Goal: Task Accomplishment & Management: Manage account settings

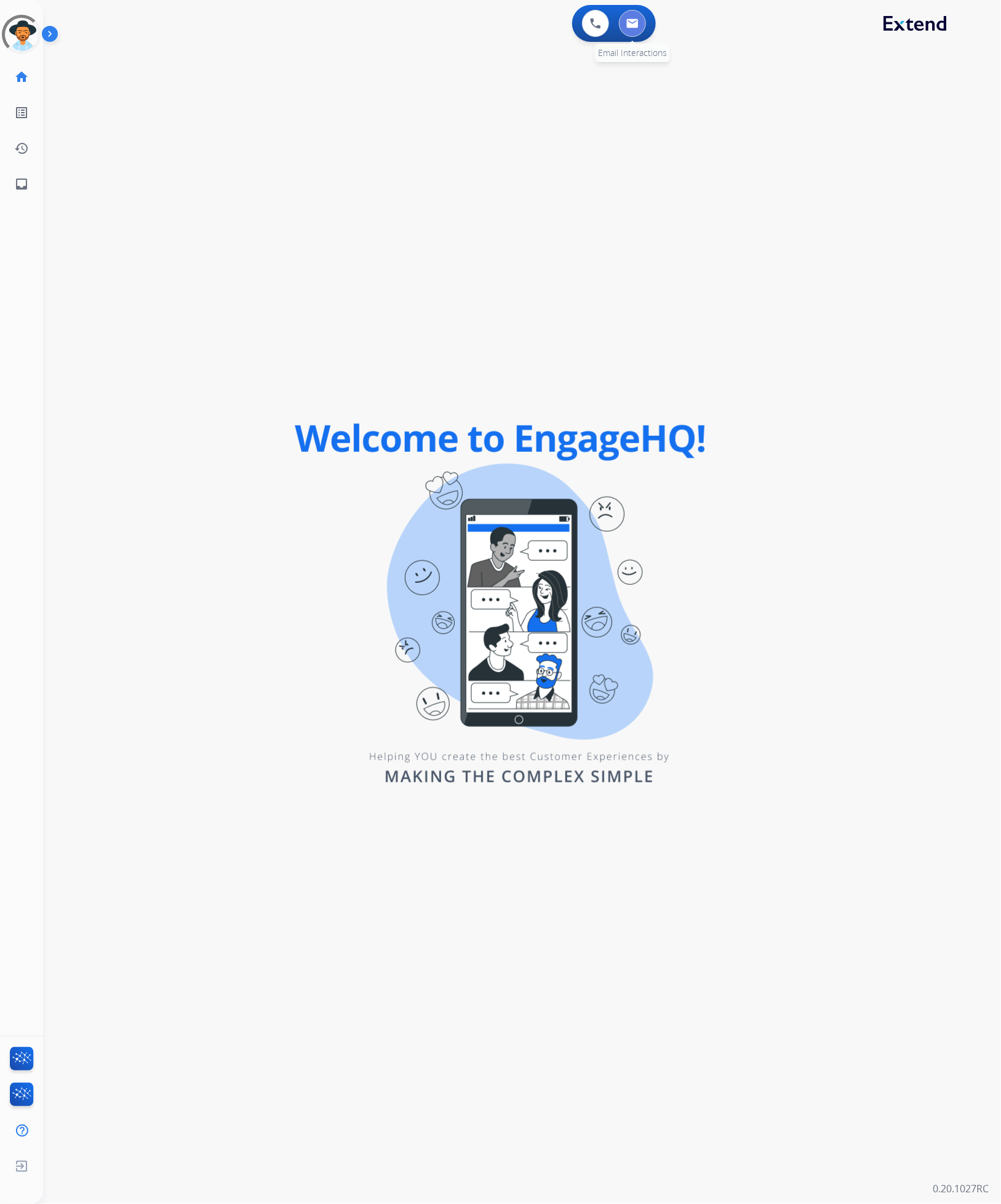
click at [632, 28] on button at bounding box center [633, 23] width 27 height 27
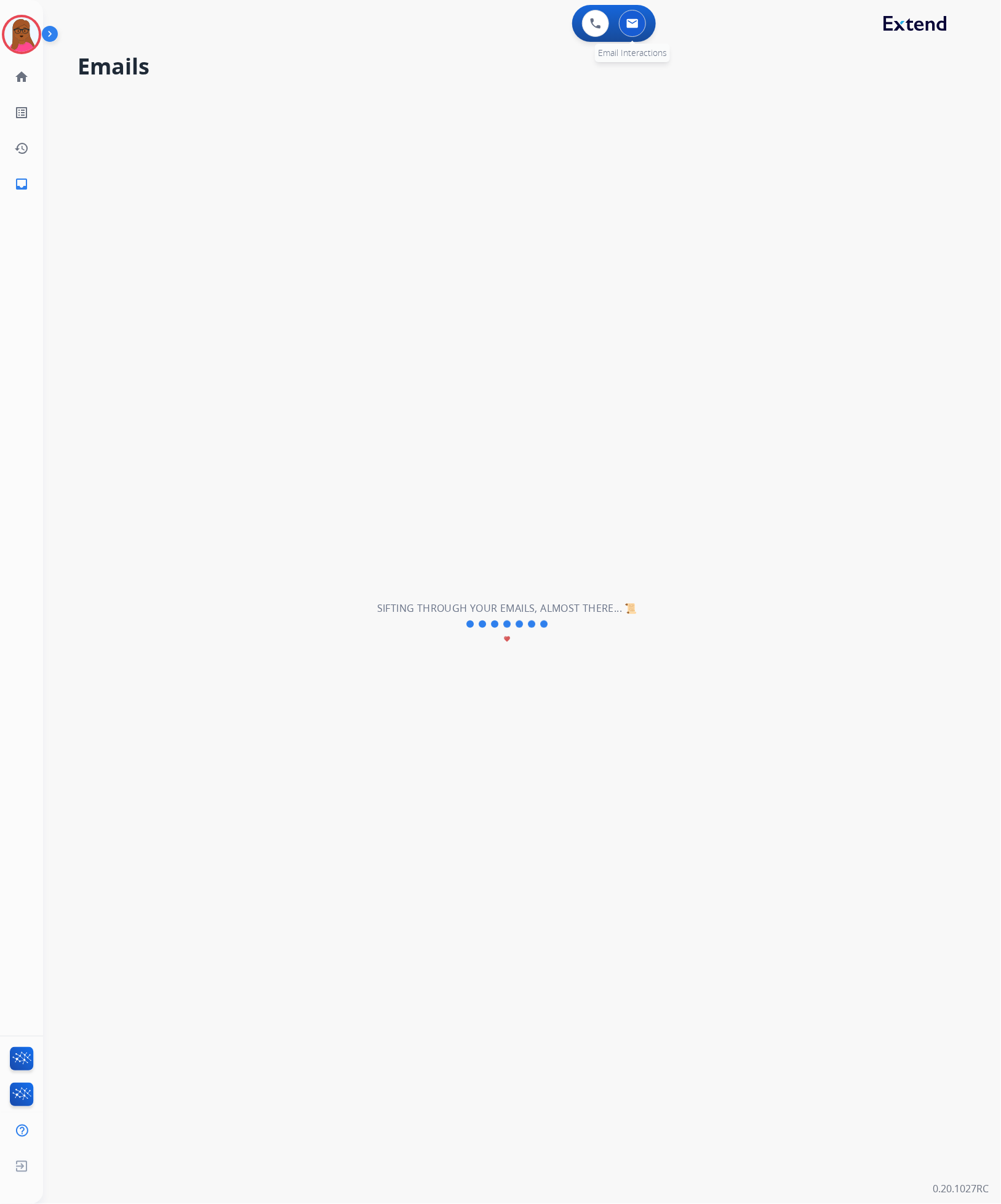
click at [634, 25] on img at bounding box center [633, 23] width 12 height 10
select select "**********"
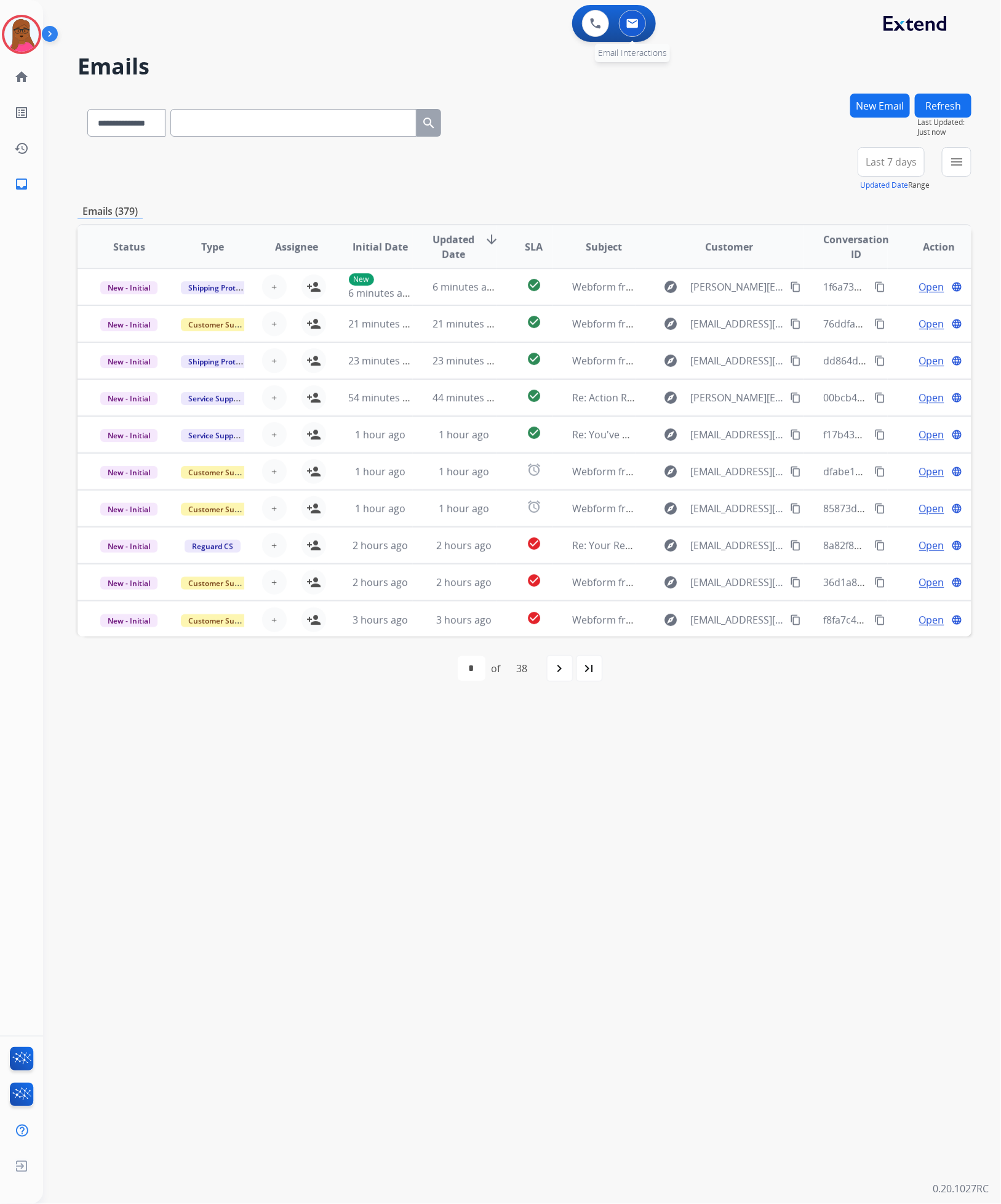
click at [632, 28] on img at bounding box center [633, 23] width 12 height 10
click at [832, 170] on div "+81" at bounding box center [833, 167] width 30 height 30
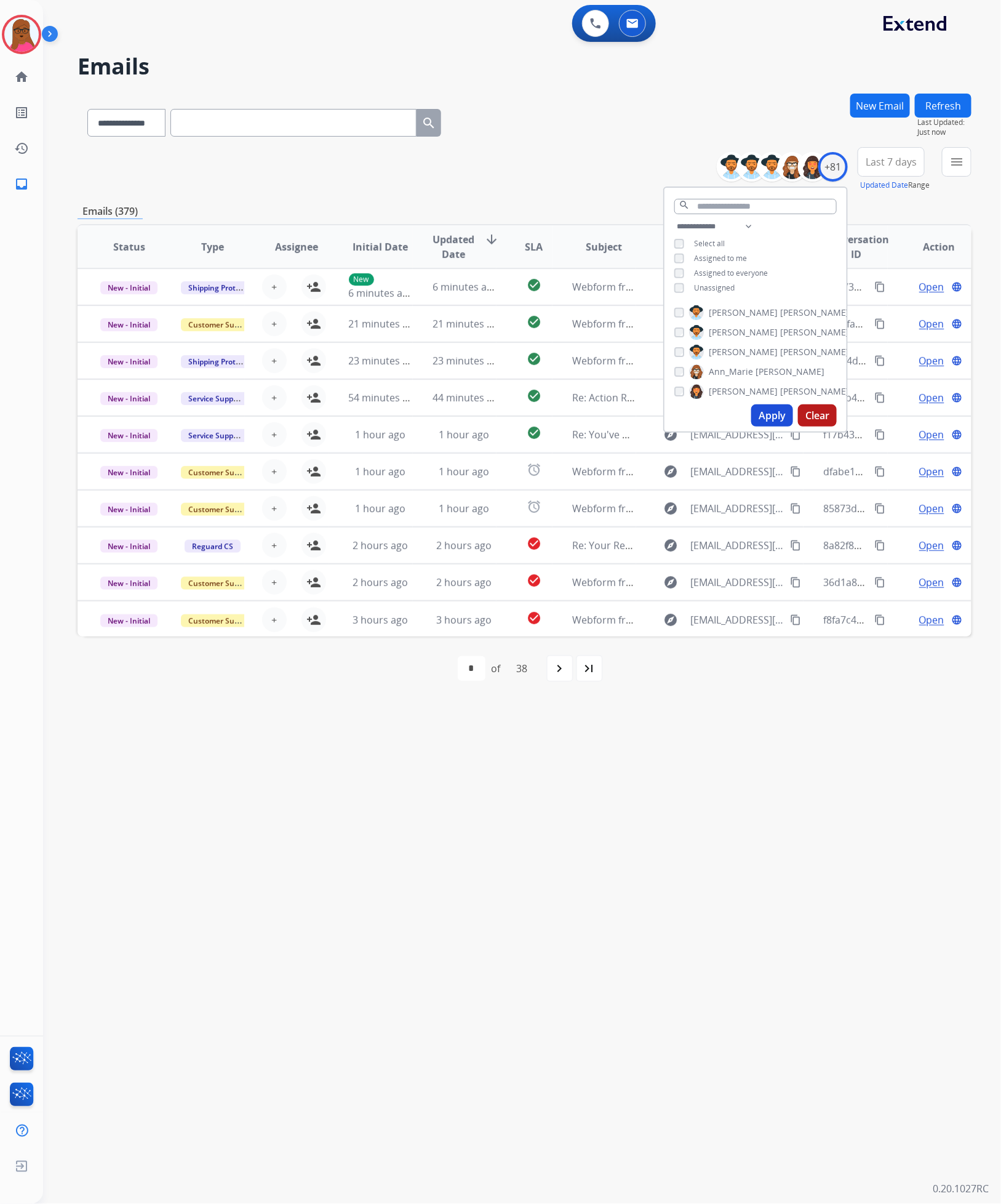
click at [769, 412] on button "Apply" at bounding box center [773, 415] width 42 height 22
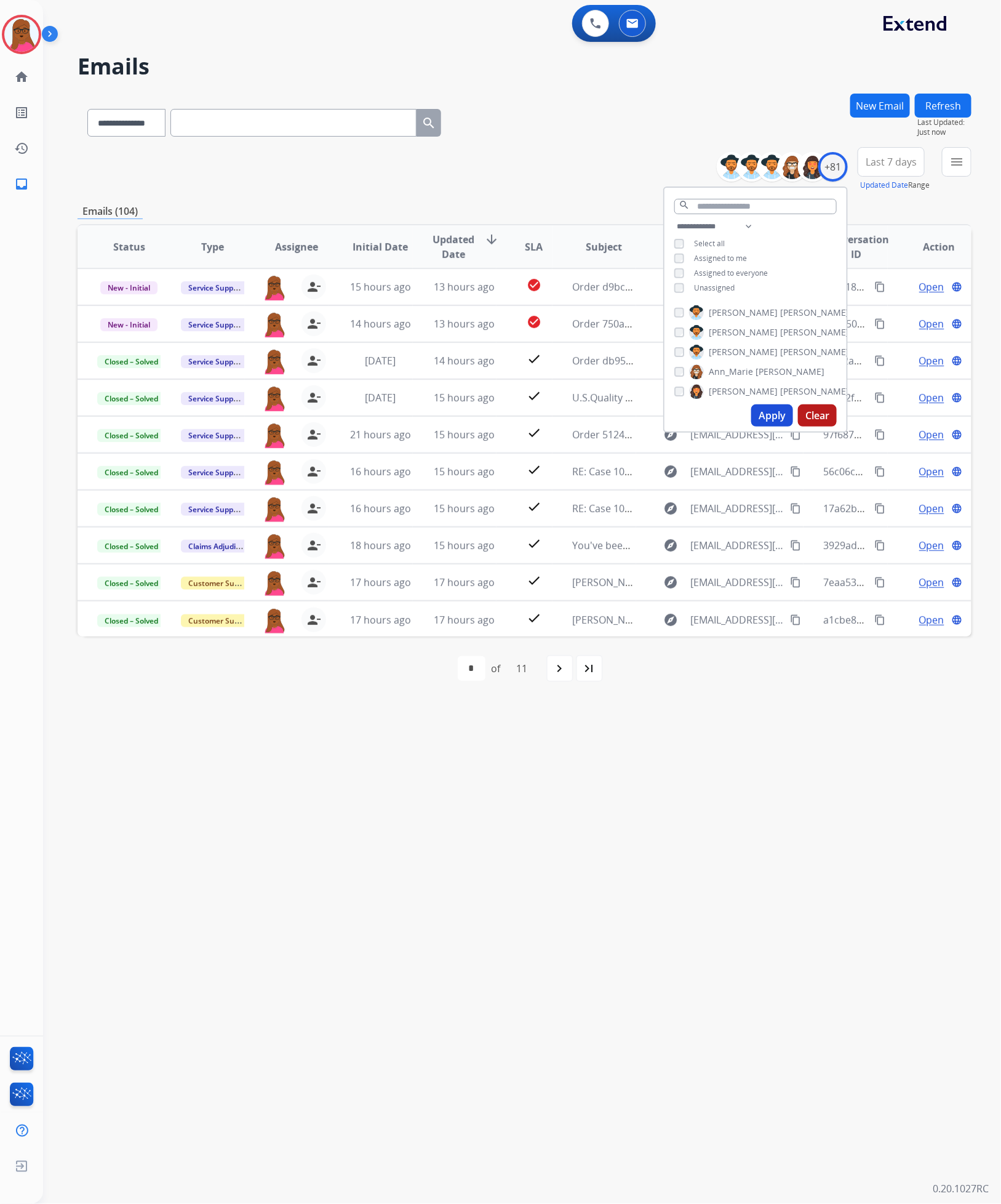
click at [722, 804] on div "**********" at bounding box center [507, 625] width 929 height 1160
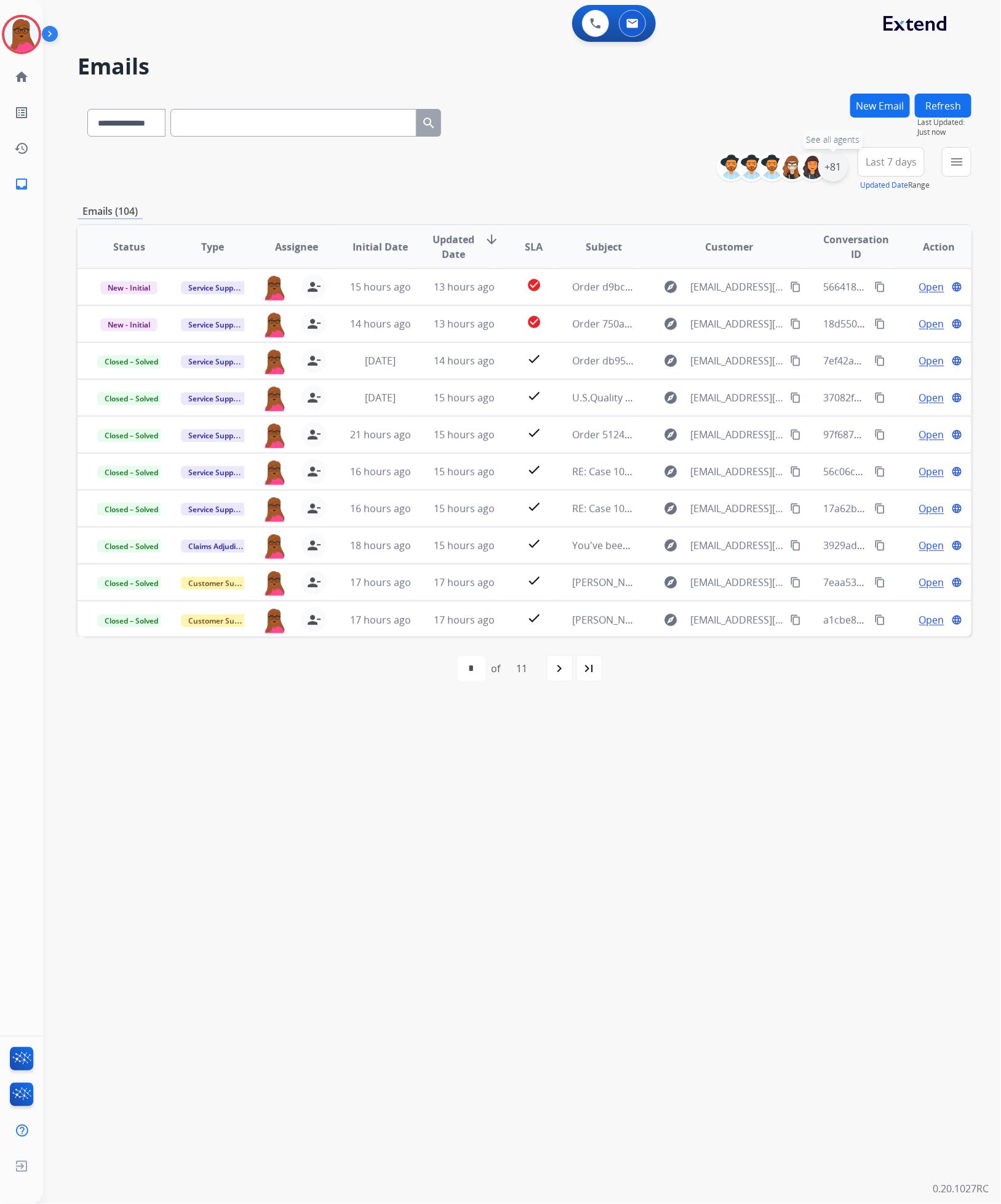
click at [833, 168] on div "+81" at bounding box center [833, 167] width 30 height 30
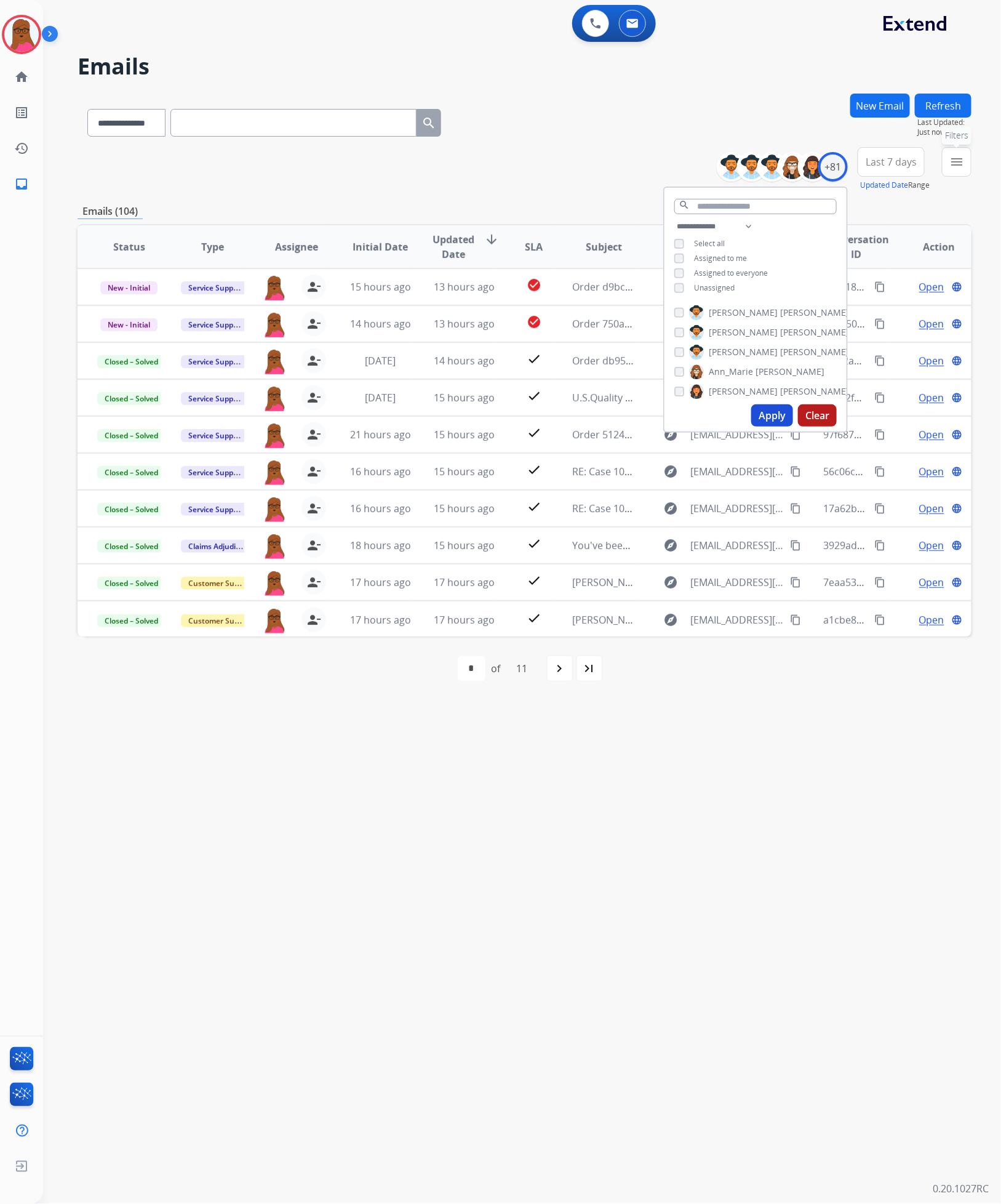
click at [957, 168] on mat-icon "menu" at bounding box center [957, 161] width 15 height 15
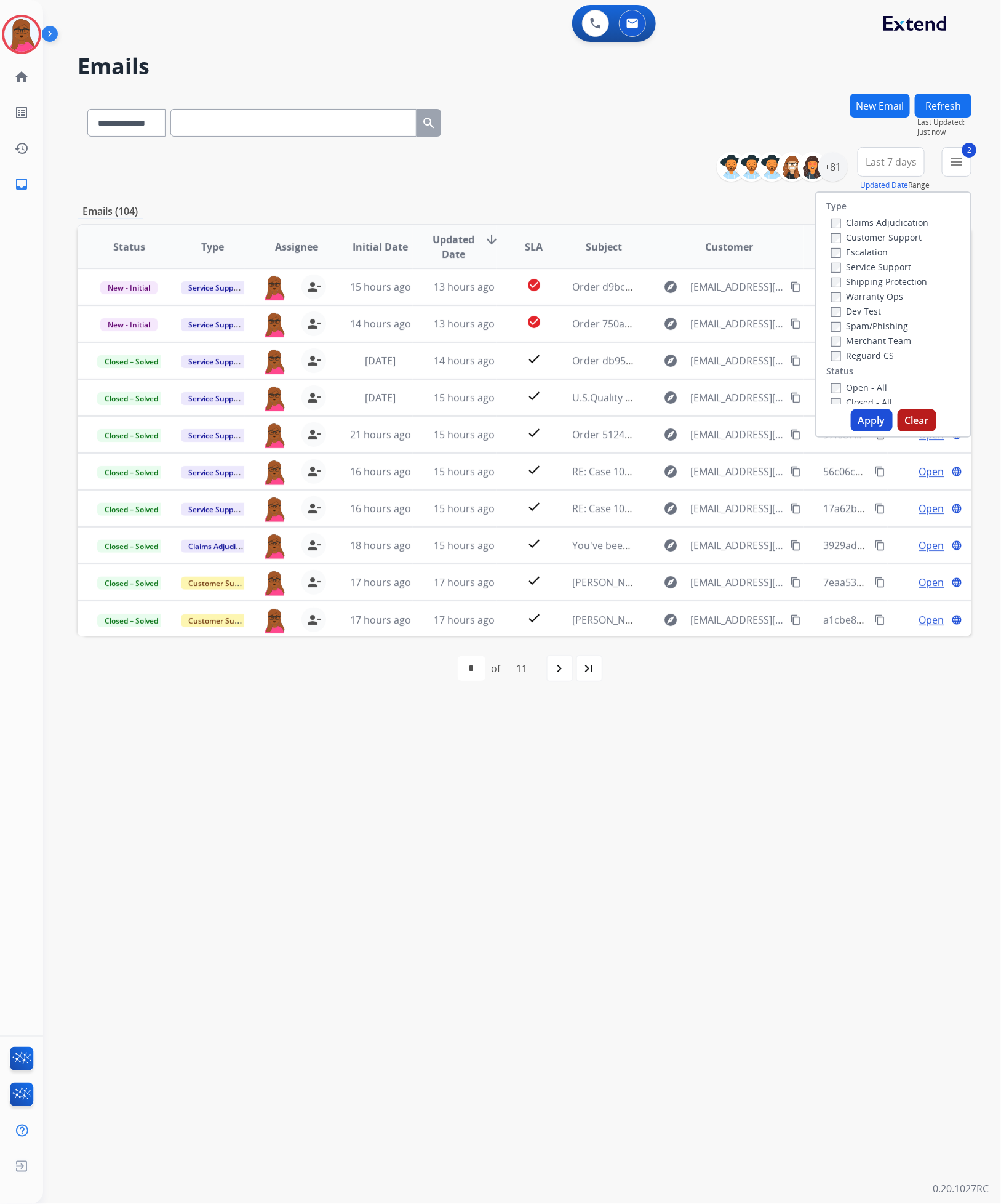
click at [865, 419] on button "Apply" at bounding box center [872, 420] width 42 height 22
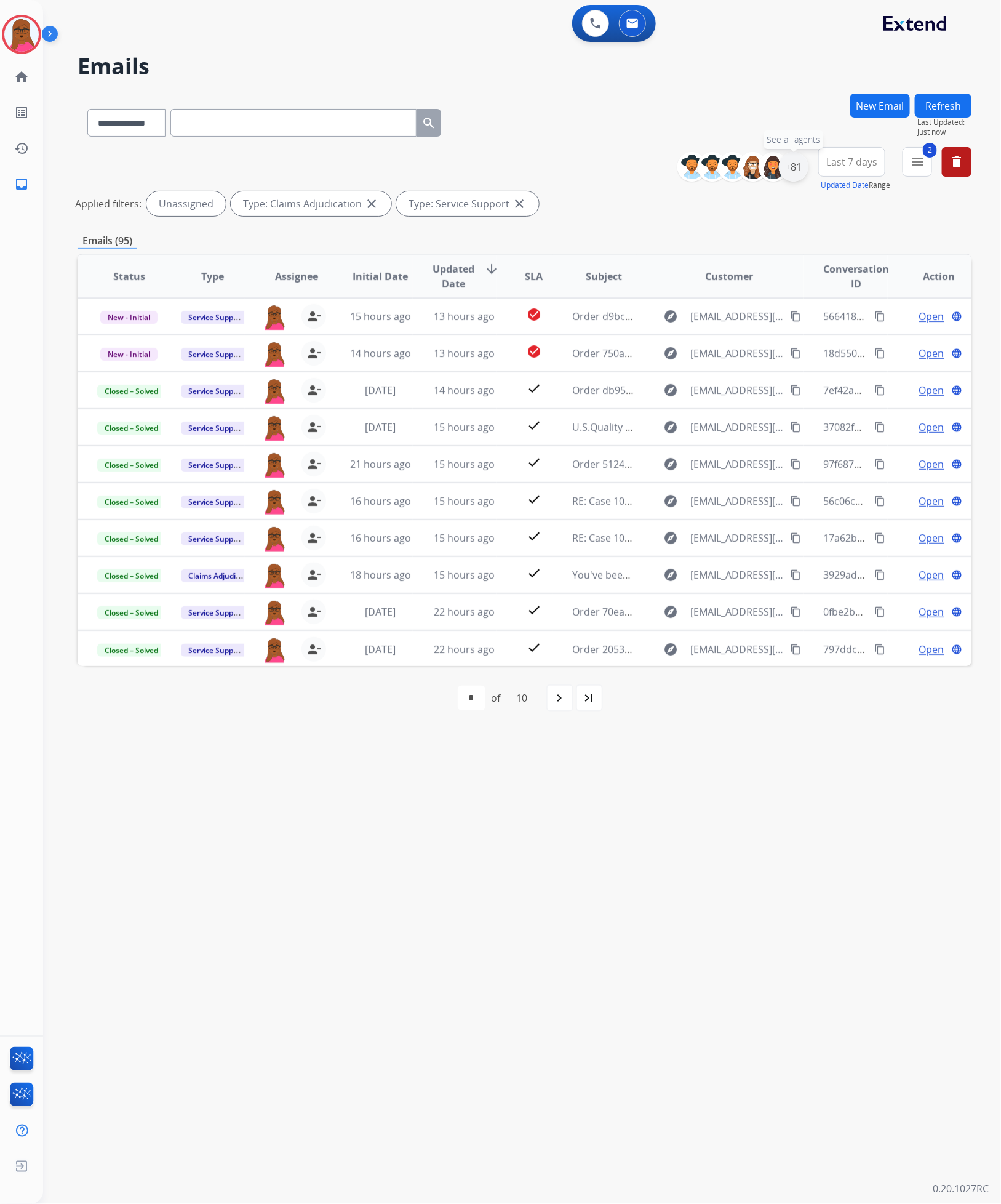
click at [779, 167] on div "+81" at bounding box center [794, 167] width 30 height 30
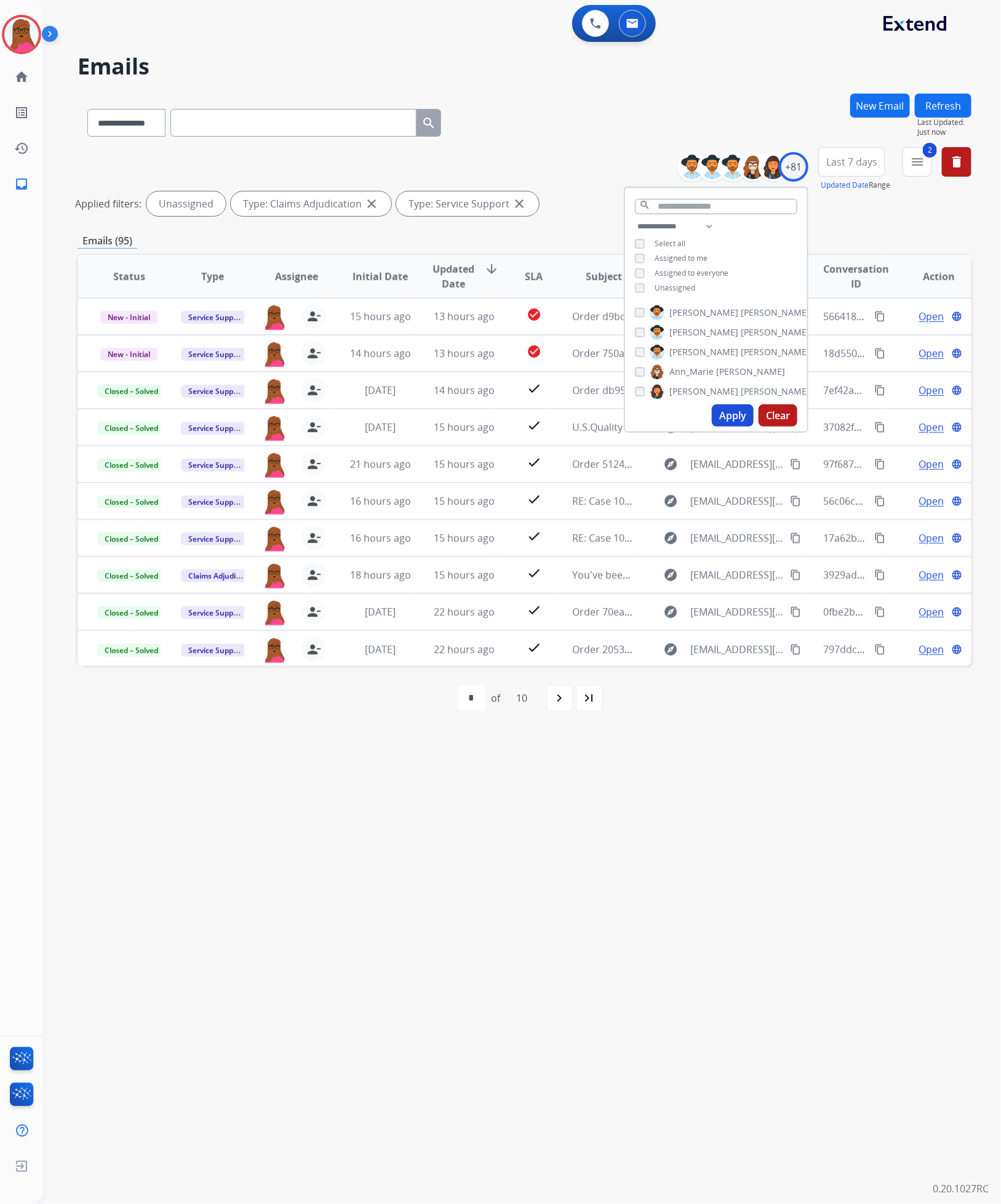
click at [731, 412] on button "Apply" at bounding box center [733, 415] width 42 height 22
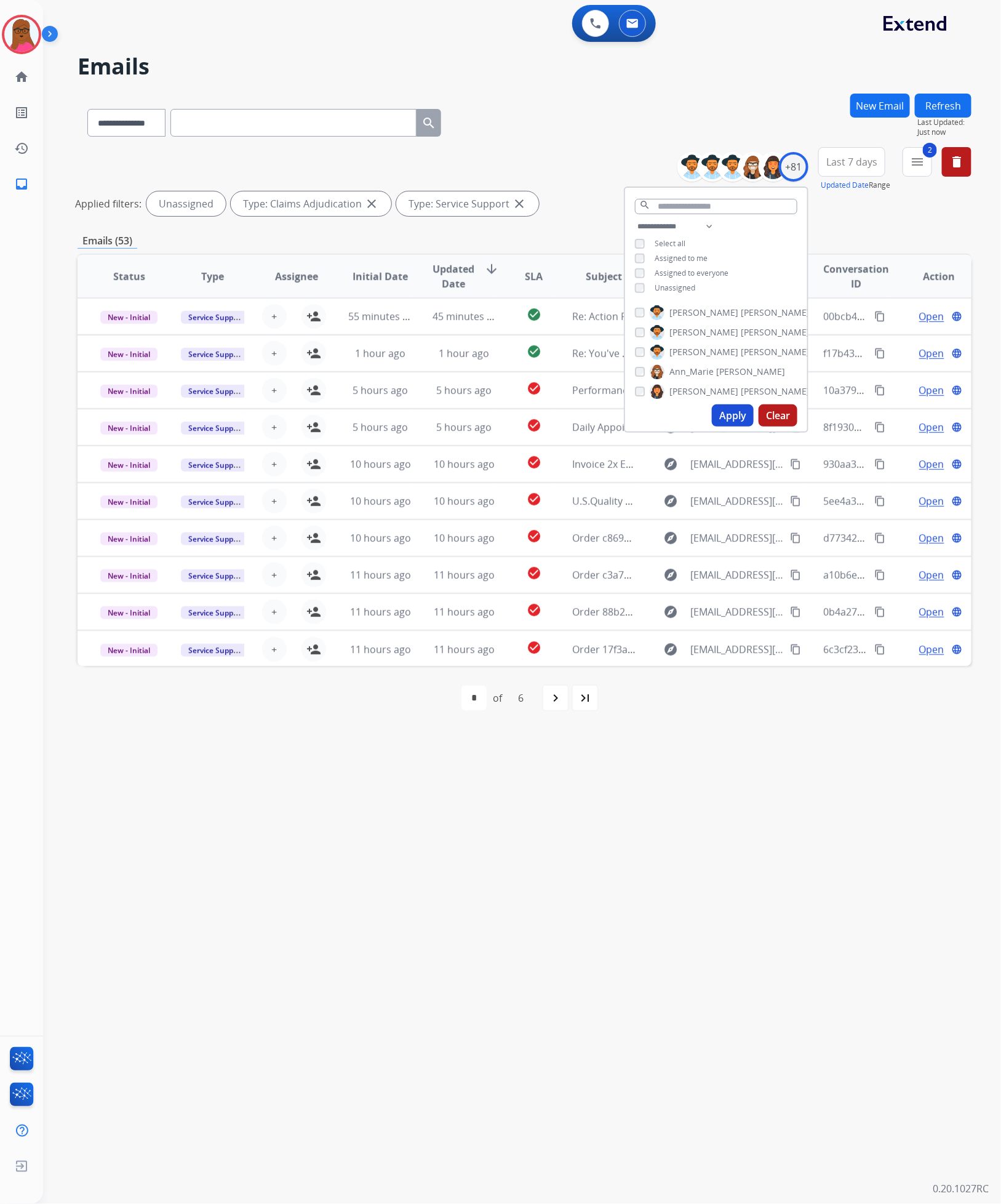
click at [829, 835] on div "**********" at bounding box center [507, 625] width 929 height 1160
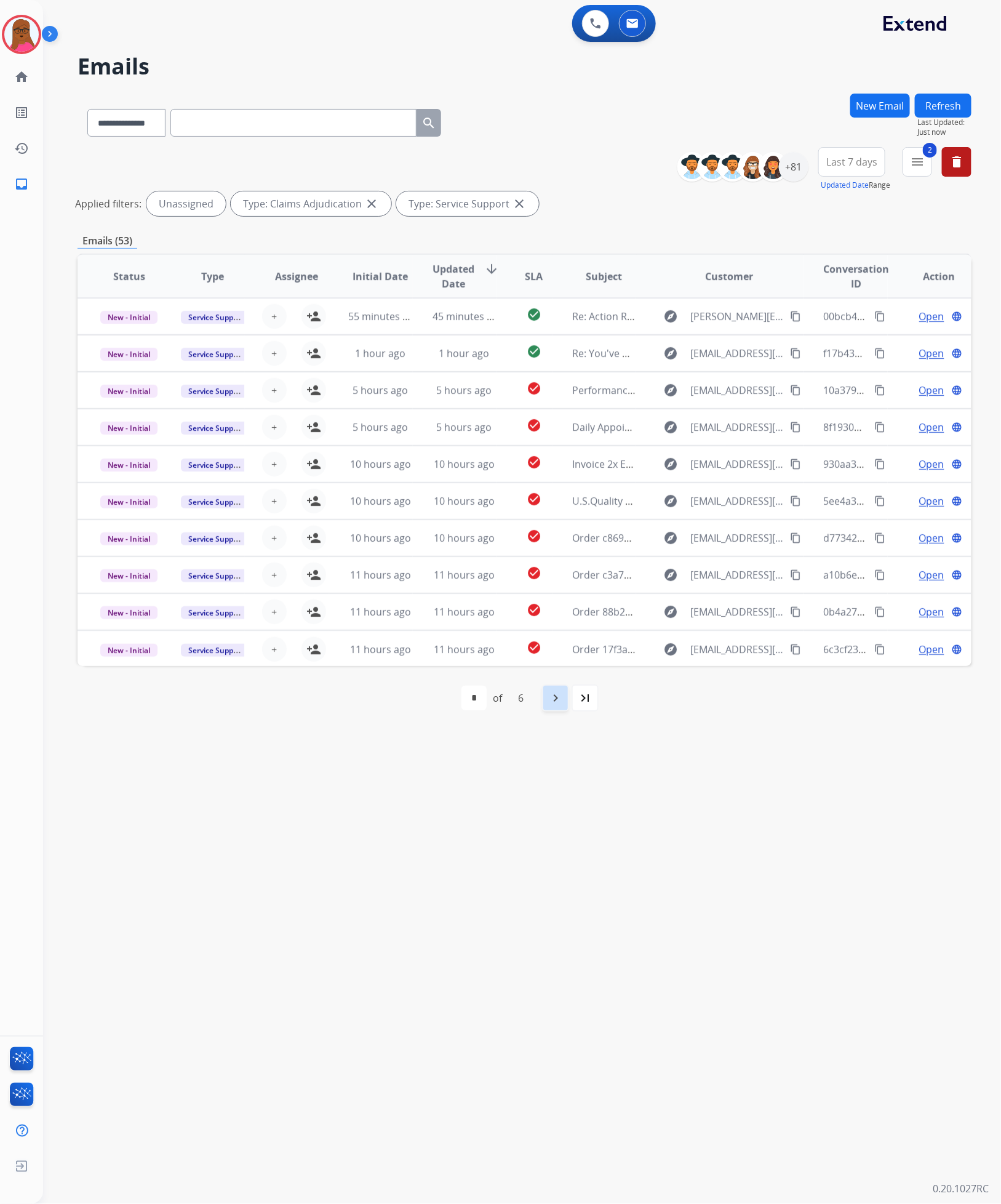
click at [547, 702] on div "navigate_next" at bounding box center [555, 698] width 27 height 27
click at [575, 706] on div "navigate_next" at bounding box center [583, 698] width 27 height 27
click at [575, 705] on div "navigate_next" at bounding box center [583, 698] width 27 height 27
click at [576, 706] on mat-icon "navigate_next" at bounding box center [583, 698] width 15 height 15
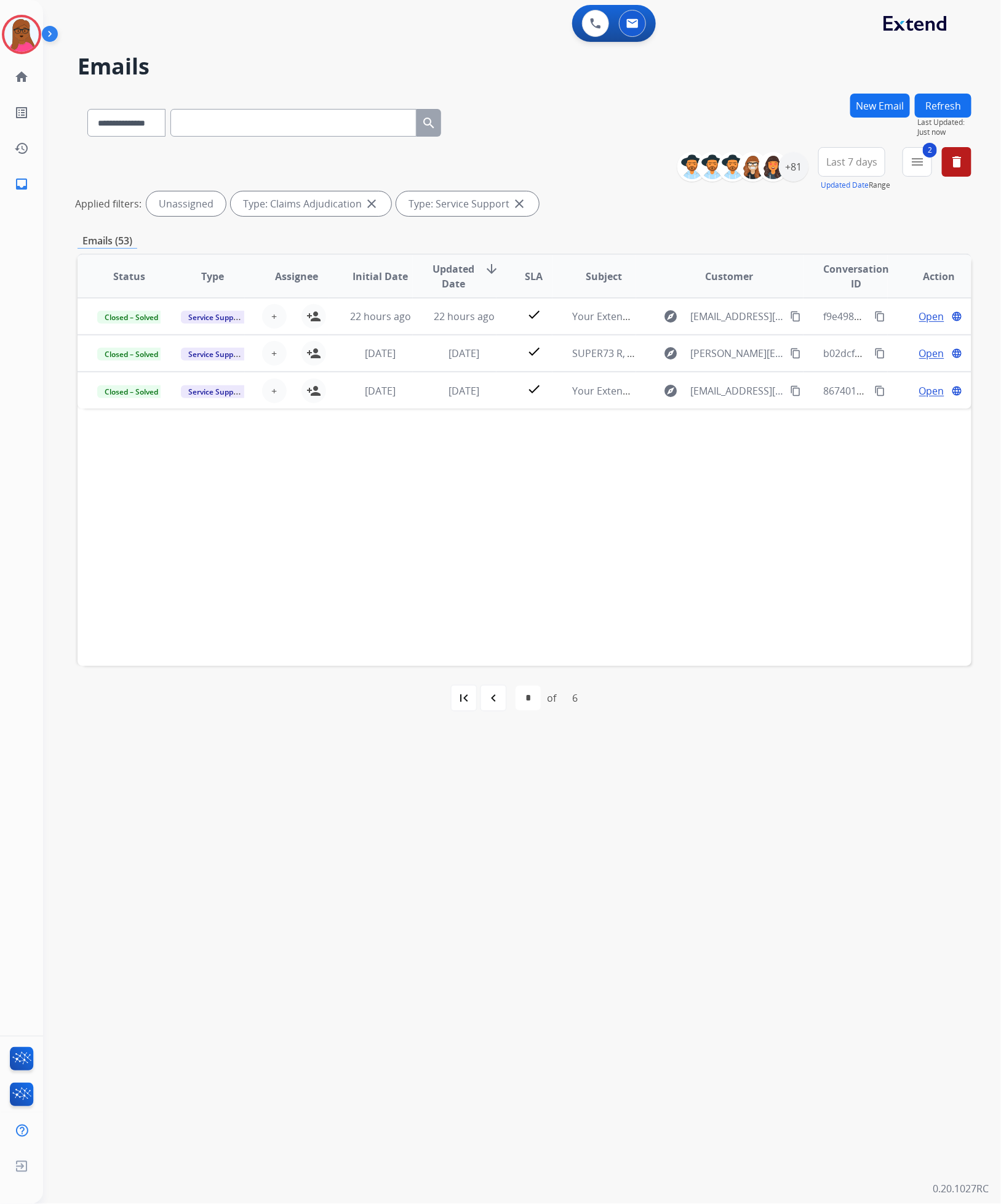
click at [501, 692] on div "navigate_before" at bounding box center [493, 698] width 27 height 27
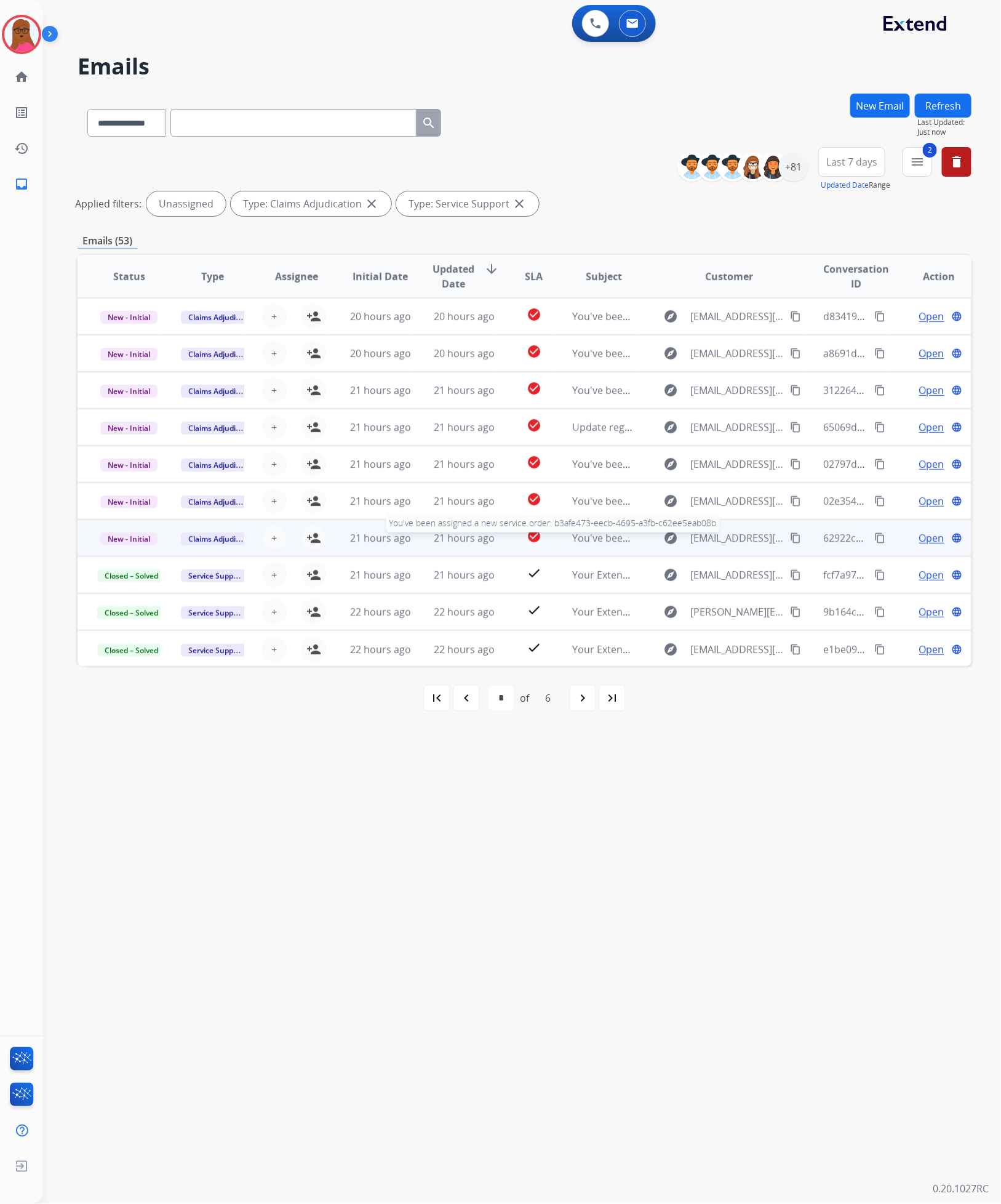
click at [572, 540] on span "You've been assigned a new service order: b3afe473-eecb-4695-a3fb-c62ee5eab08b" at bounding box center [764, 537] width 385 height 13
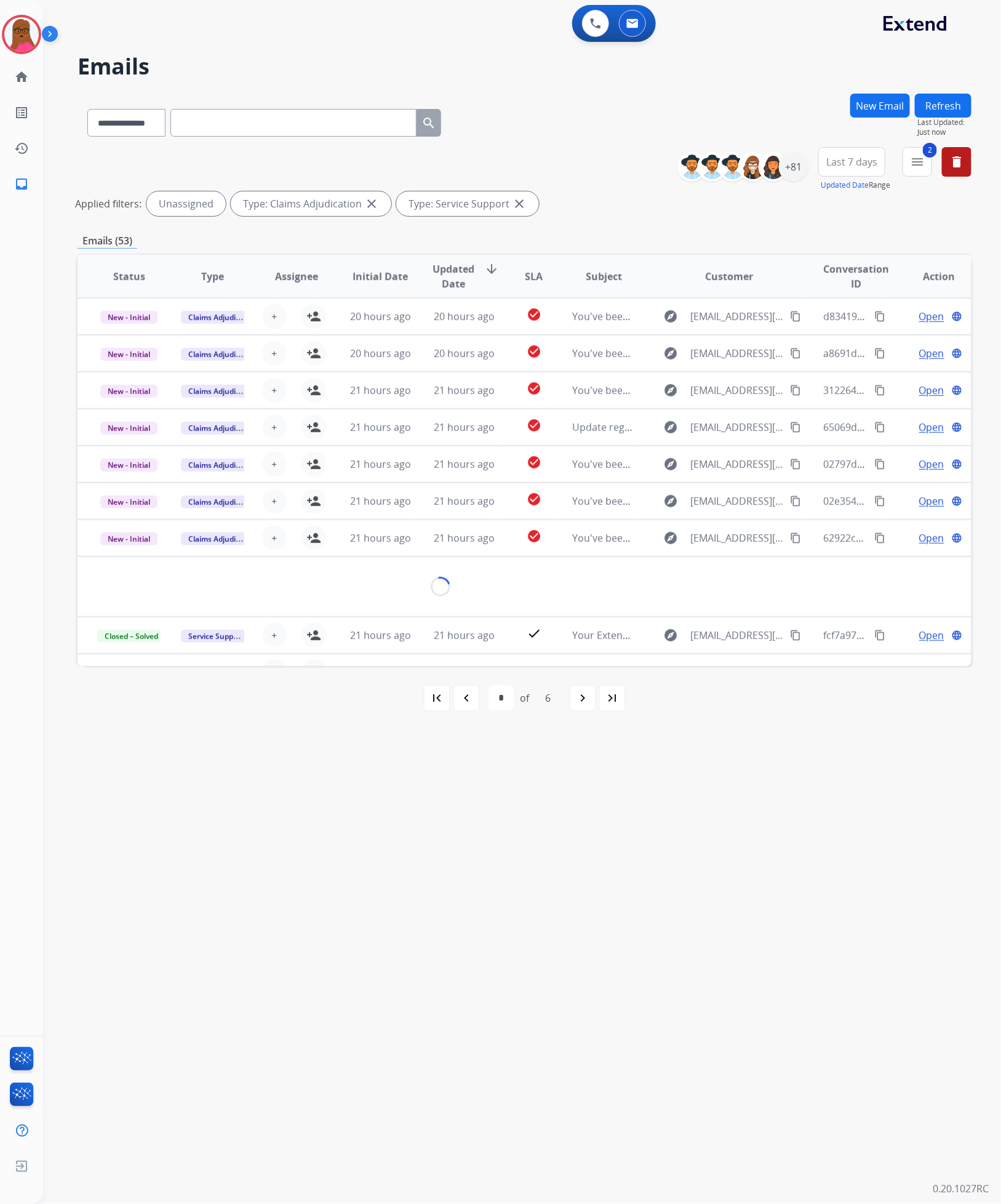
click at [436, 703] on mat-icon "first_page" at bounding box center [437, 698] width 15 height 15
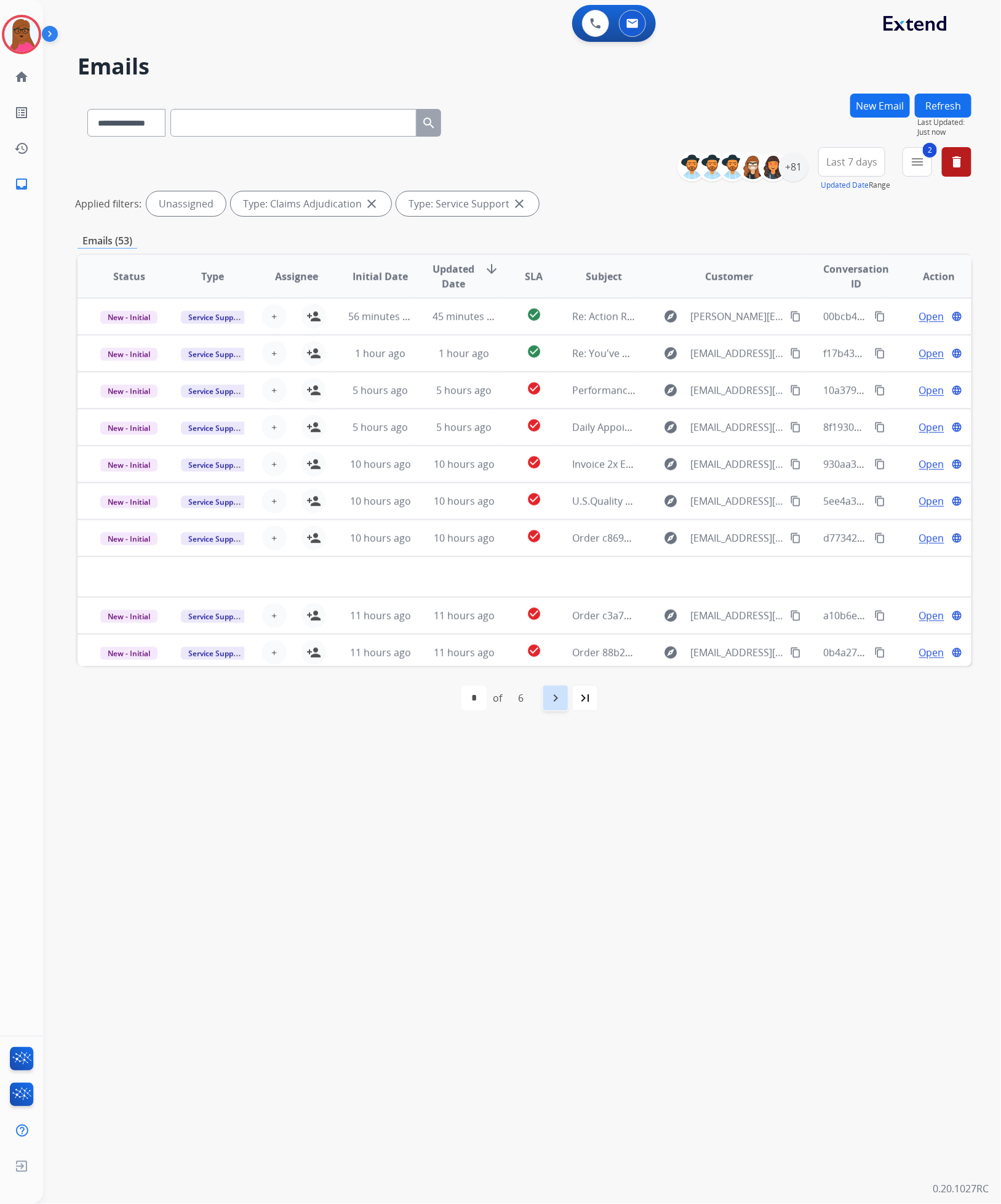
click at [567, 705] on div "navigate_next" at bounding box center [555, 698] width 27 height 27
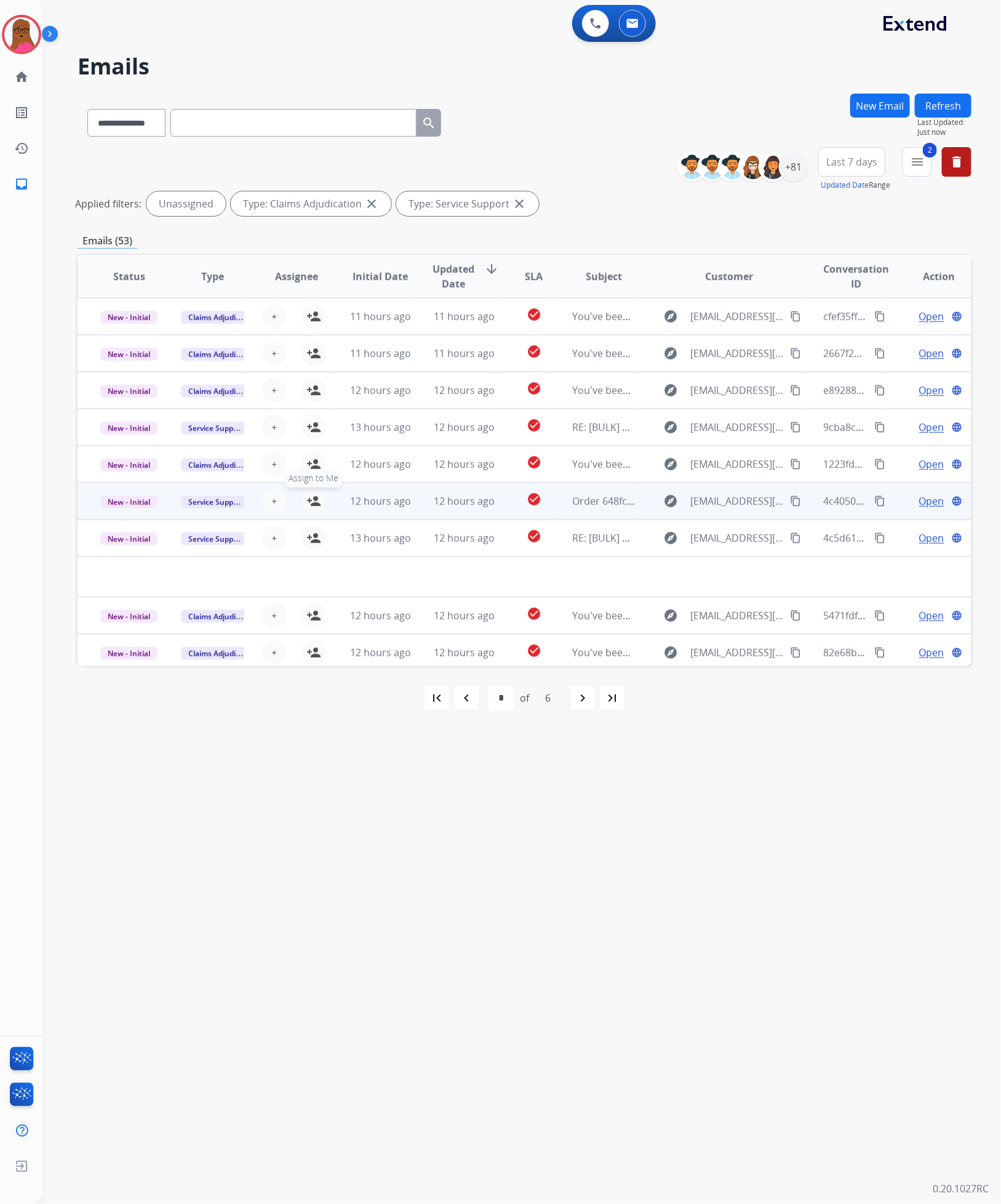
click at [307, 498] on mat-icon "person_add" at bounding box center [313, 501] width 15 height 15
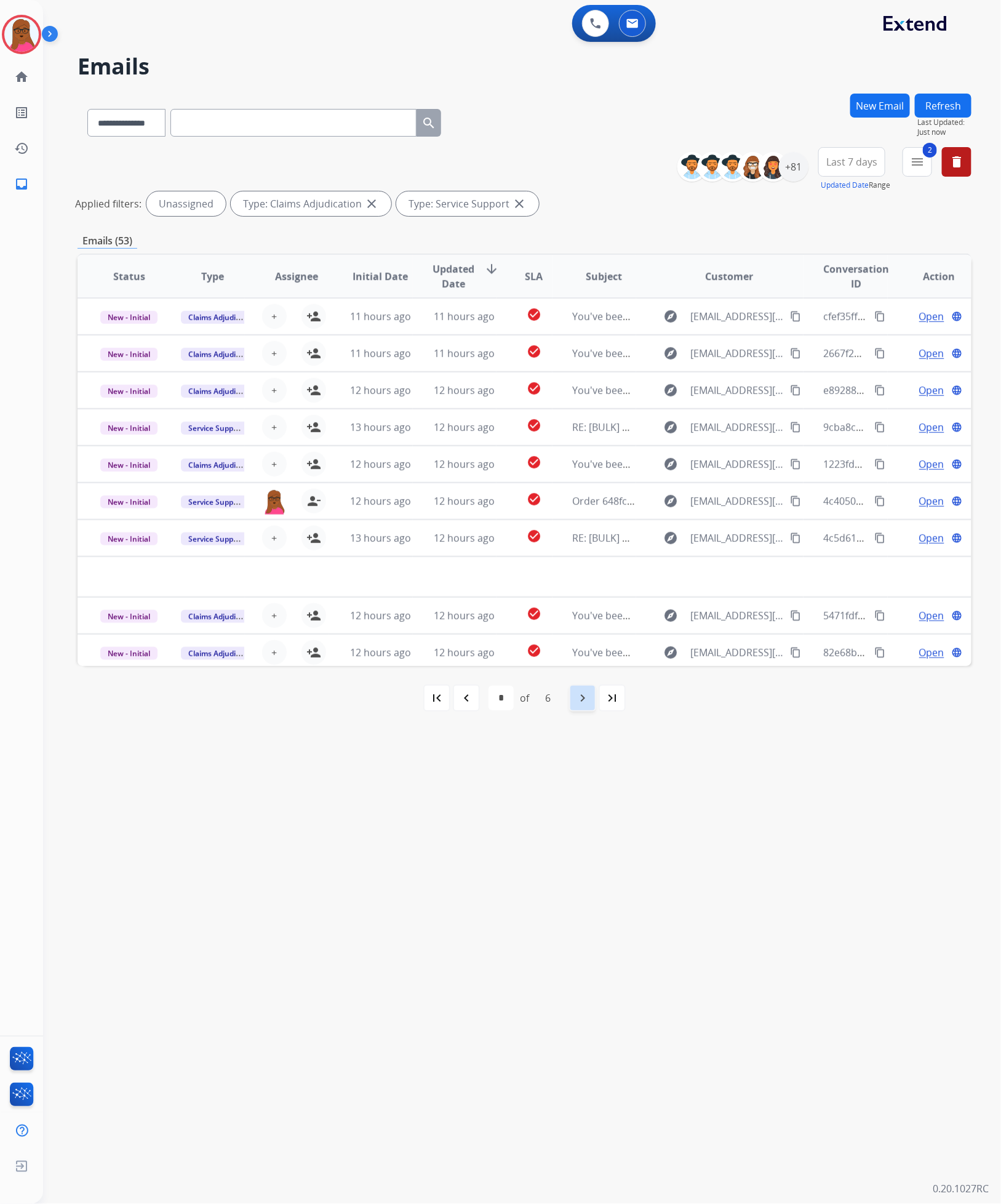
click at [576, 706] on div "navigate_next" at bounding box center [583, 698] width 27 height 27
click at [564, 649] on td "Update regarding your fulfillment method for Service Order: 02407aeb-dc98-4065-…" at bounding box center [594, 653] width 83 height 37
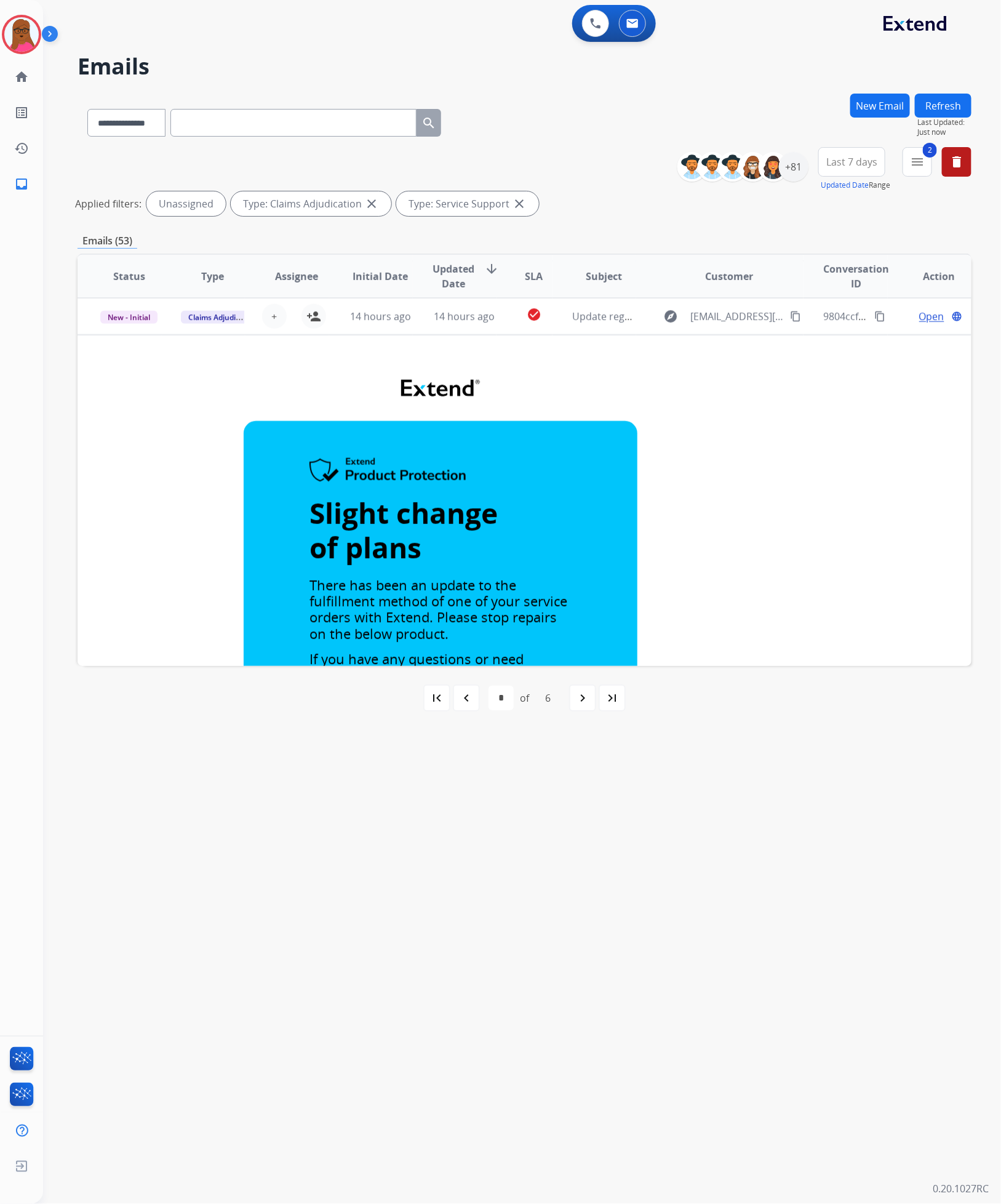
scroll to position [18, 0]
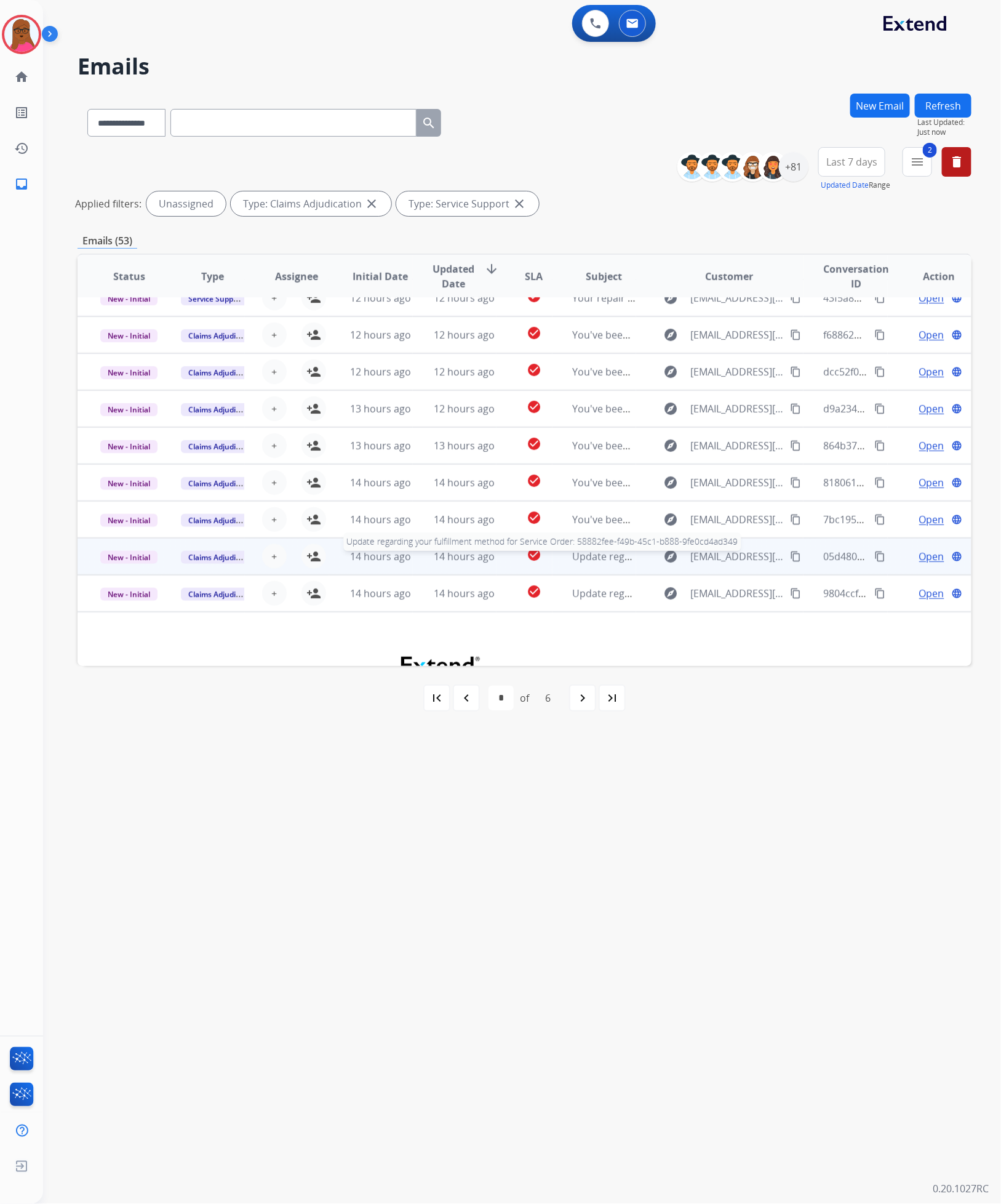
click at [602, 555] on span "Update regarding your fulfillment method for Service Order: 58882fee-f49b-45c1-…" at bounding box center [804, 556] width 465 height 13
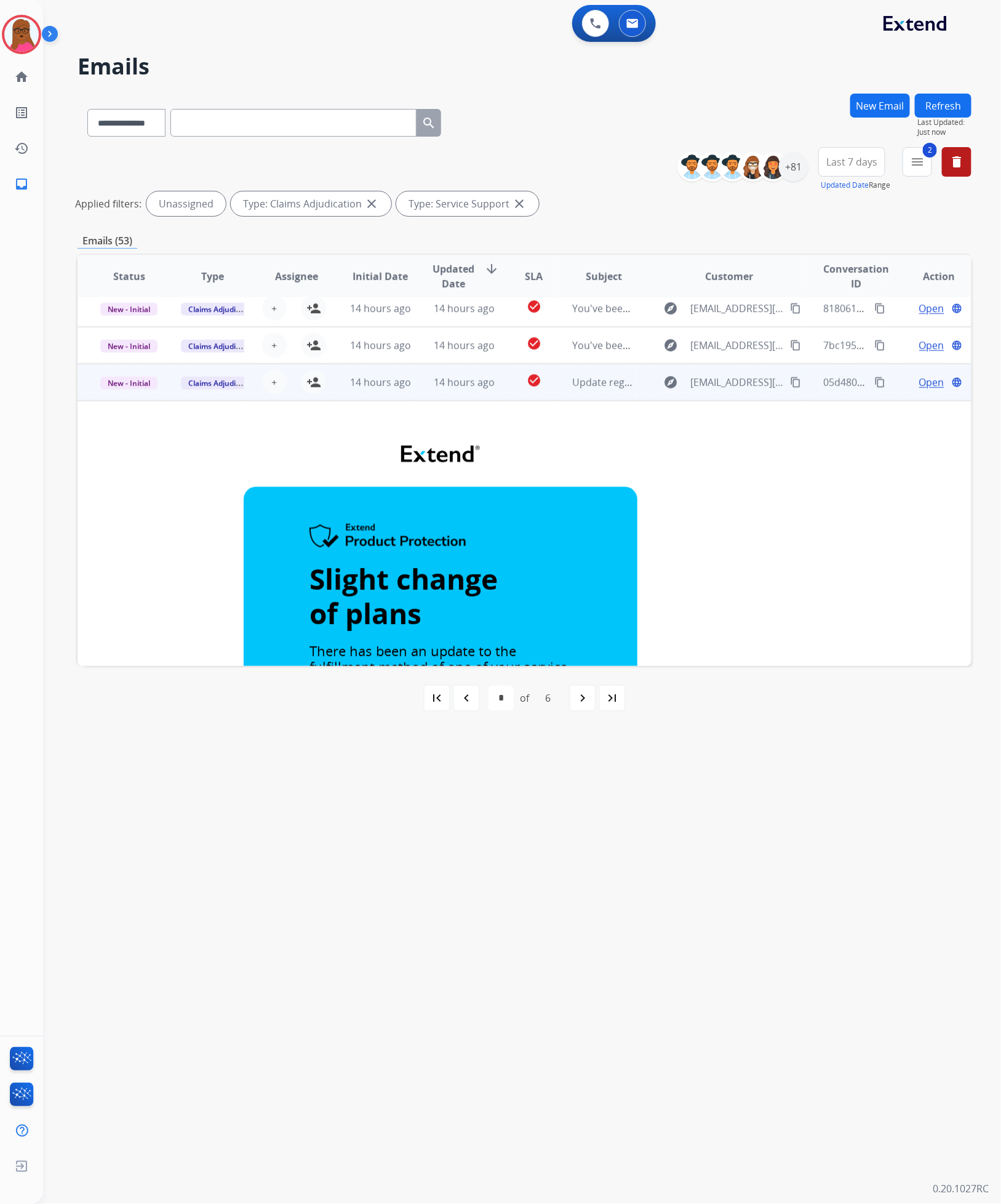
scroll to position [166, 0]
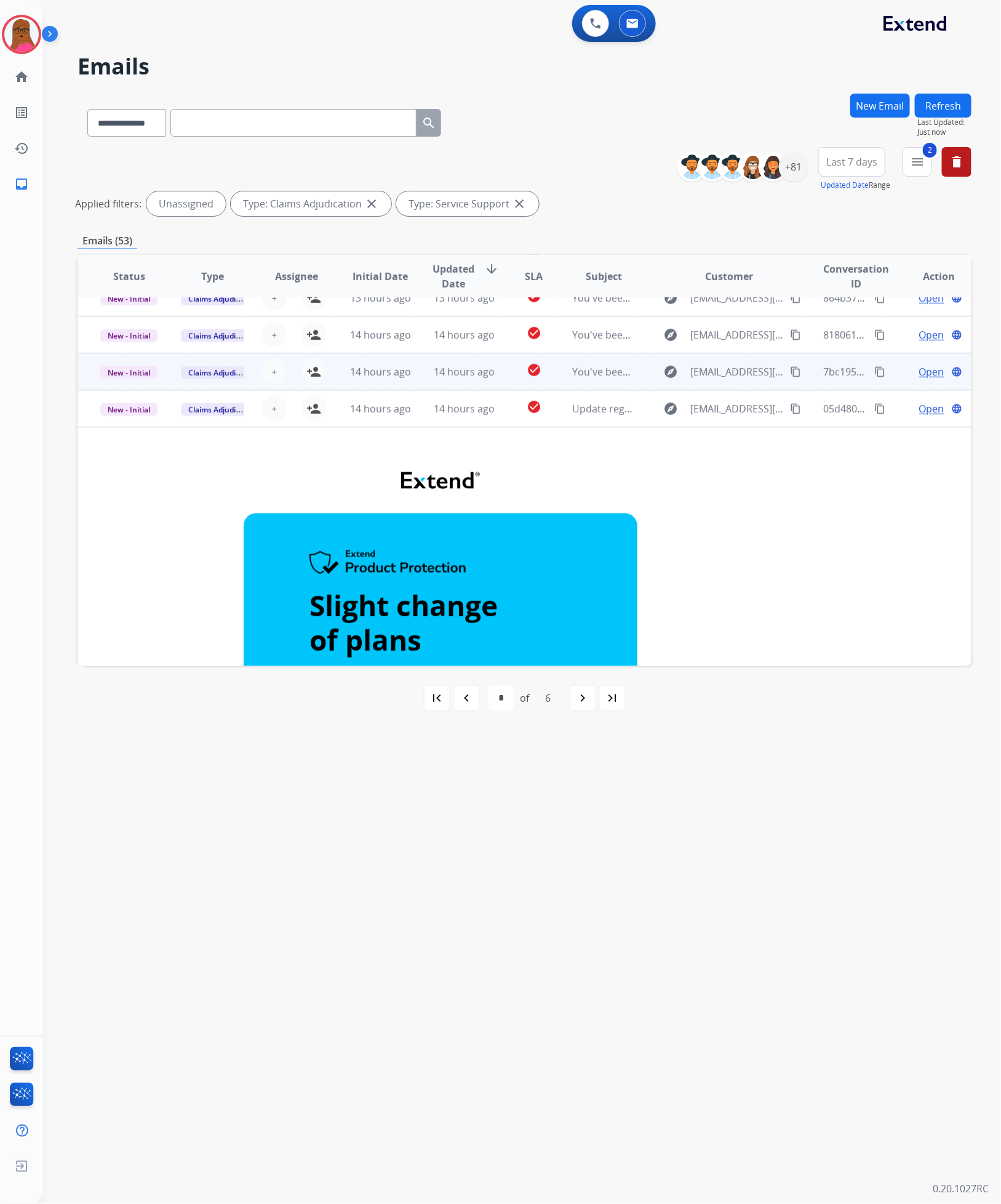
click at [595, 379] on td "You've been assigned a new service order: 7ecfe262-f752-4746-af3a-f026cbb0b589" at bounding box center [594, 372] width 83 height 37
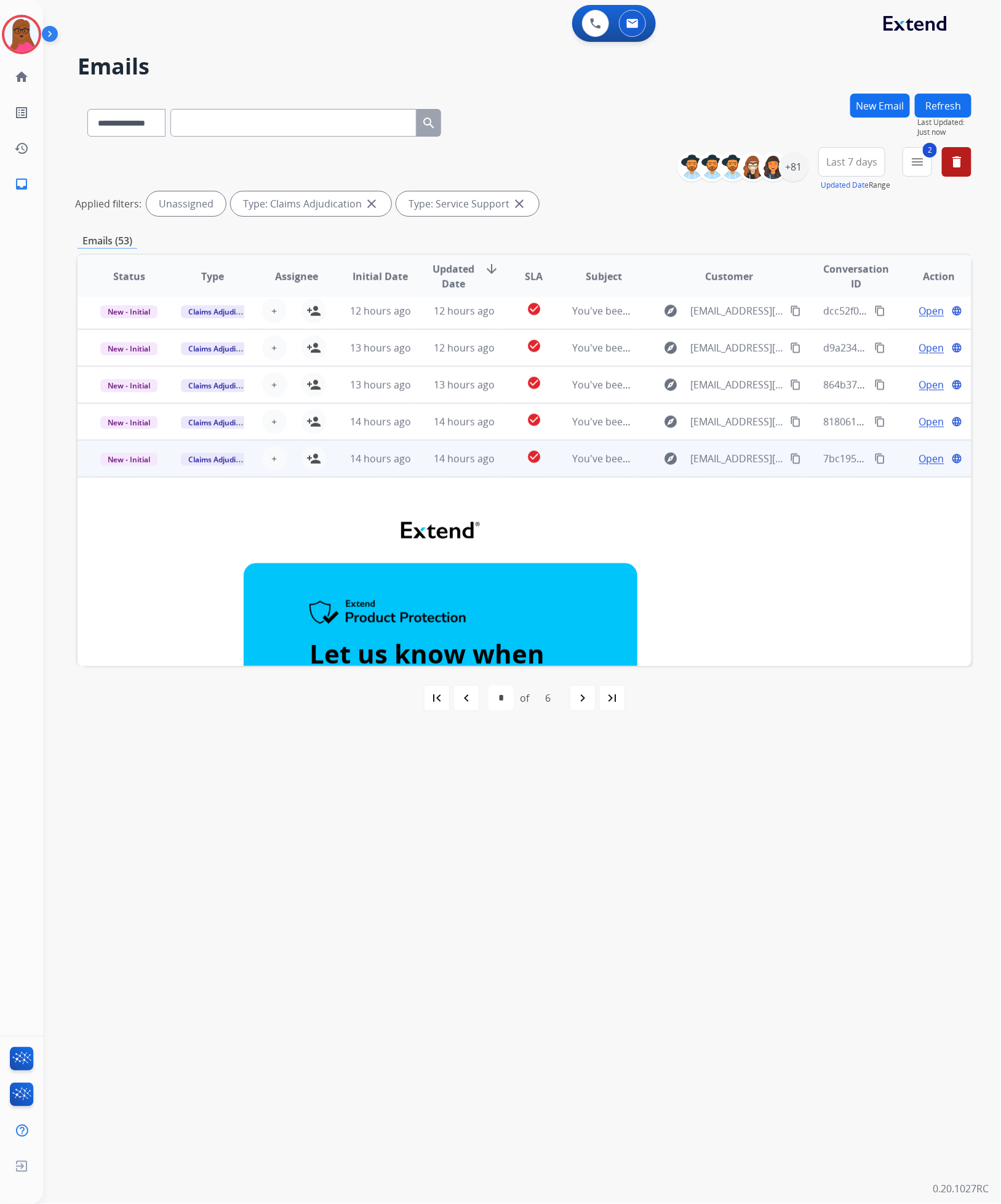
scroll to position [0, 0]
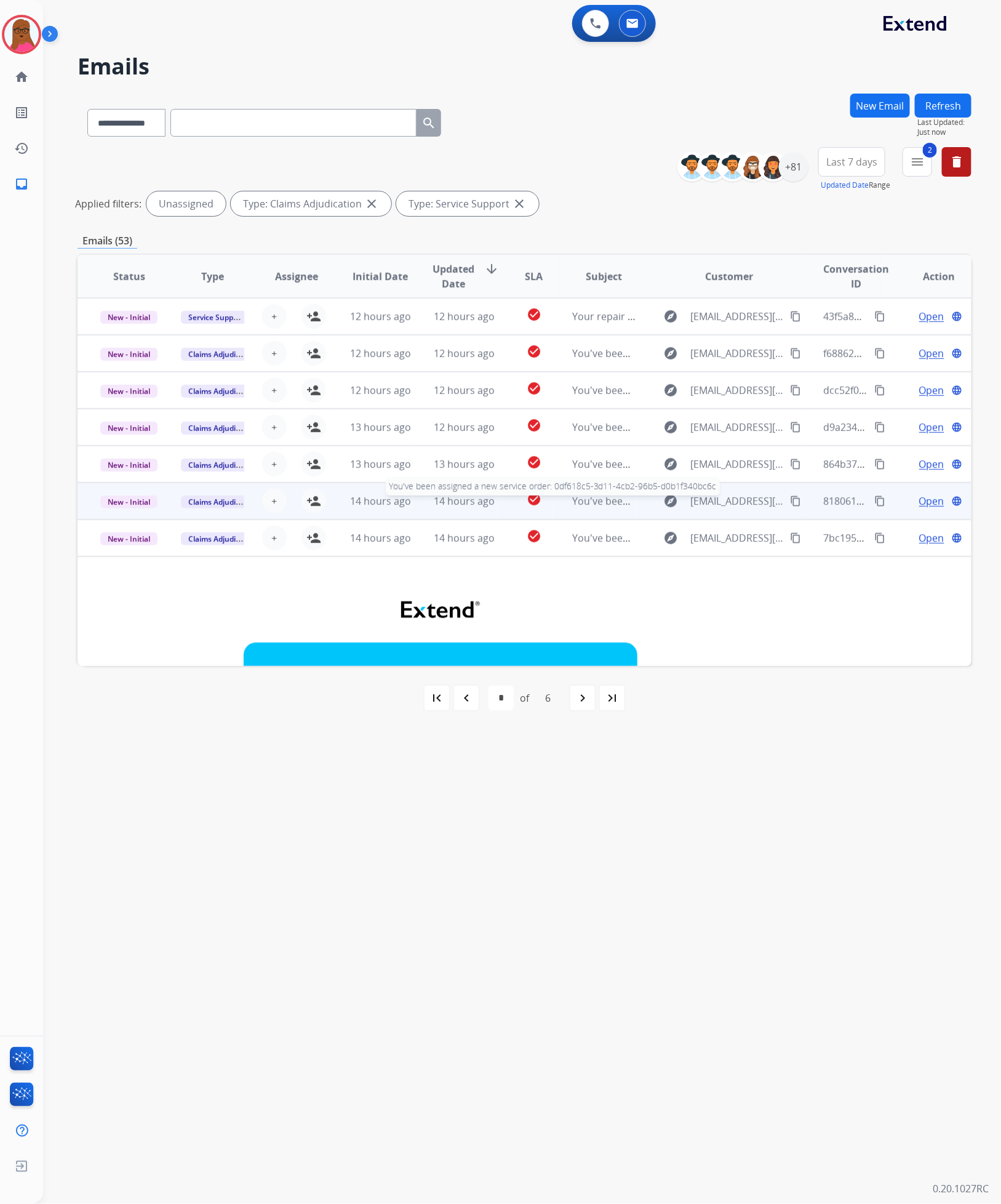
click at [580, 498] on span "You've been assigned a new service order: 0df618c5-3d11-4cb2-96b5-d0b1f340bc6c" at bounding box center [764, 500] width 385 height 13
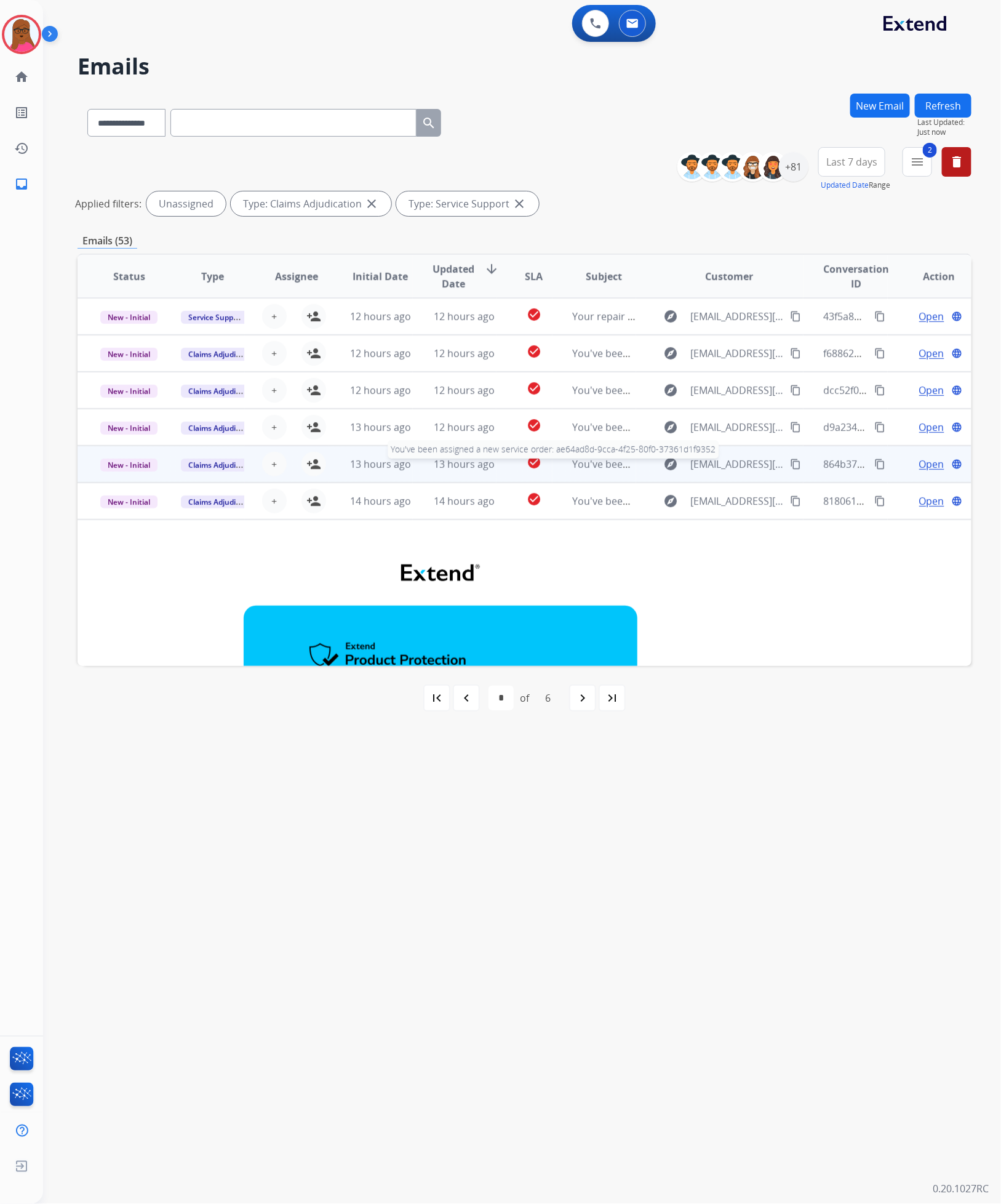
click at [589, 461] on span "You've been assigned a new service order: ae64ad8d-9cca-4f25-80f0-37361d1f9352" at bounding box center [762, 463] width 382 height 13
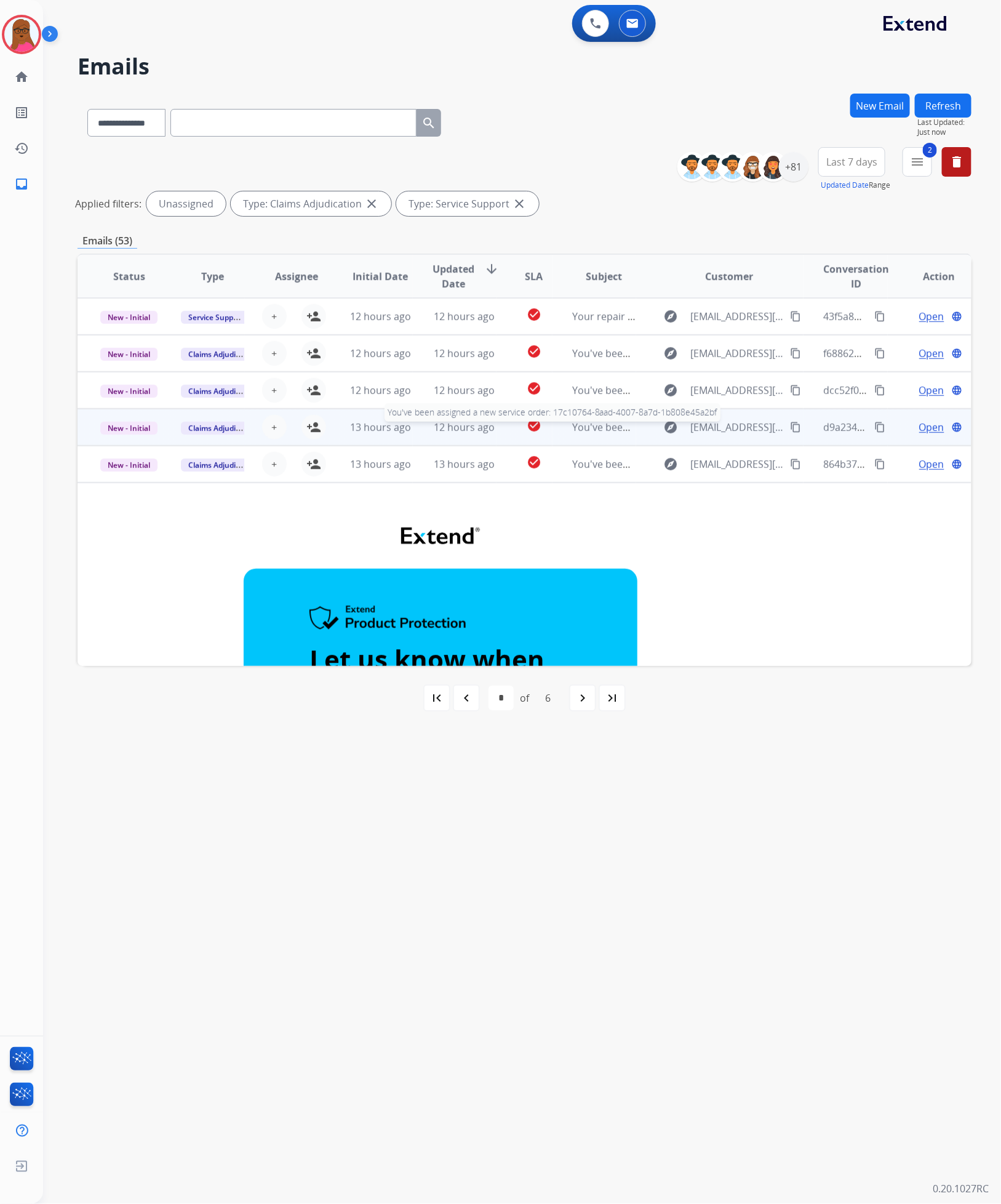
click at [599, 430] on span "You've been assigned a new service order: 17c10764-8aad-4007-8a7d-1b808e45a2bf" at bounding box center [766, 426] width 388 height 13
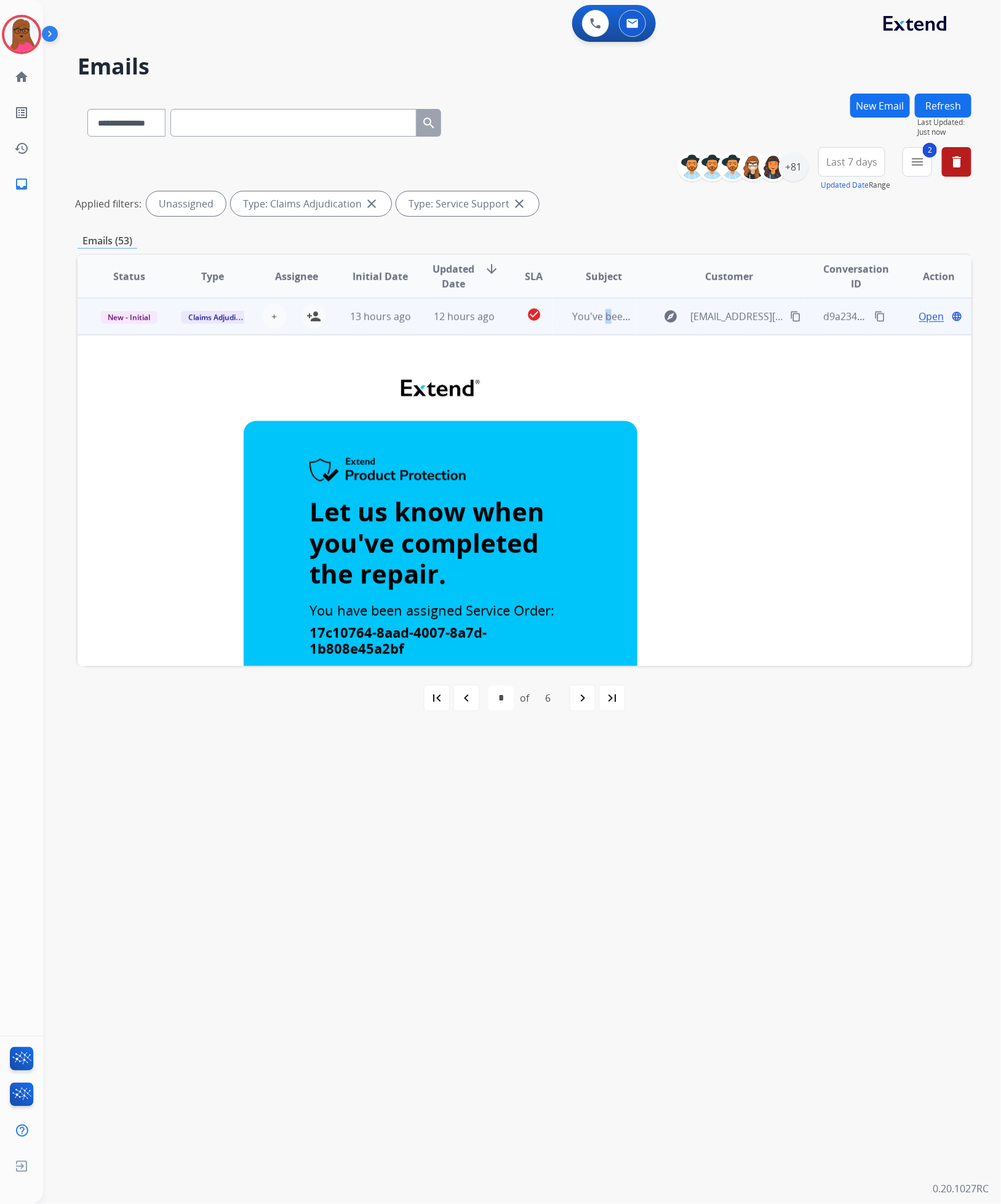
scroll to position [18, 0]
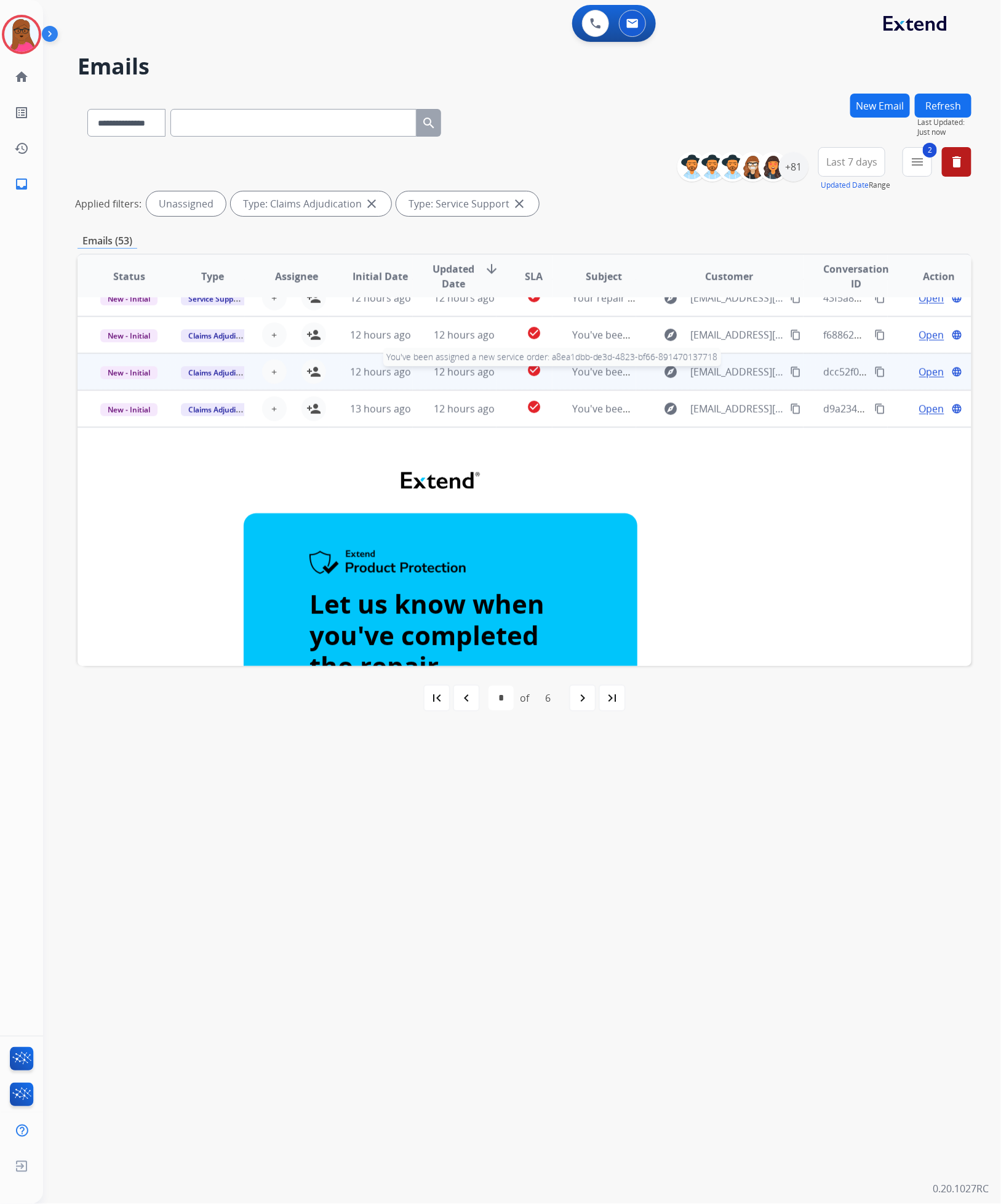
click at [591, 369] on span "You've been assigned a new service order: a8ea1dbb-de3d-4823-bf66-891470137718" at bounding box center [767, 371] width 390 height 13
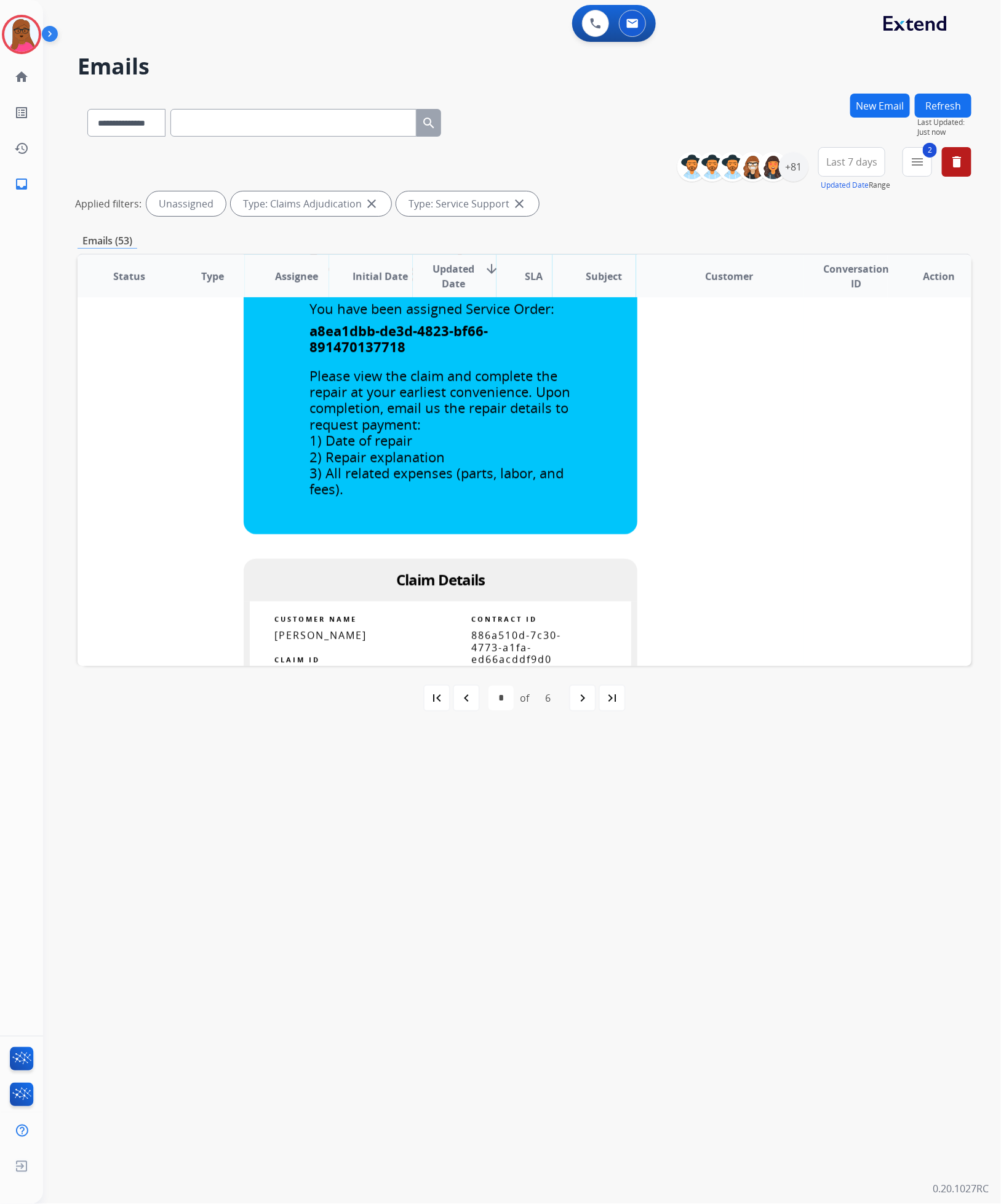
scroll to position [0, 0]
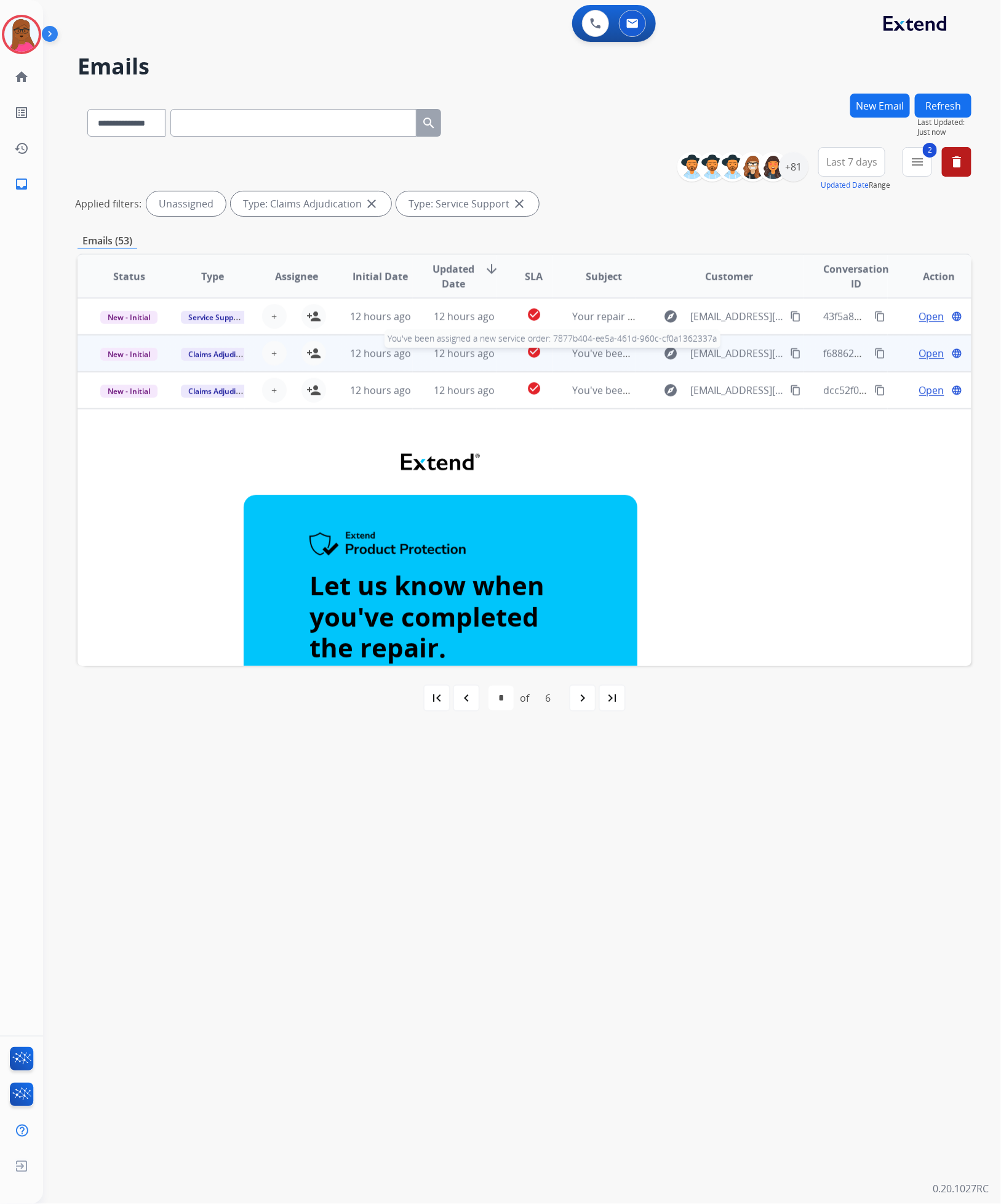
click at [602, 348] on span "You've been assigned a new service order: 7877b404-ee5a-461d-960c-cf0a1362337a" at bounding box center [765, 353] width 386 height 13
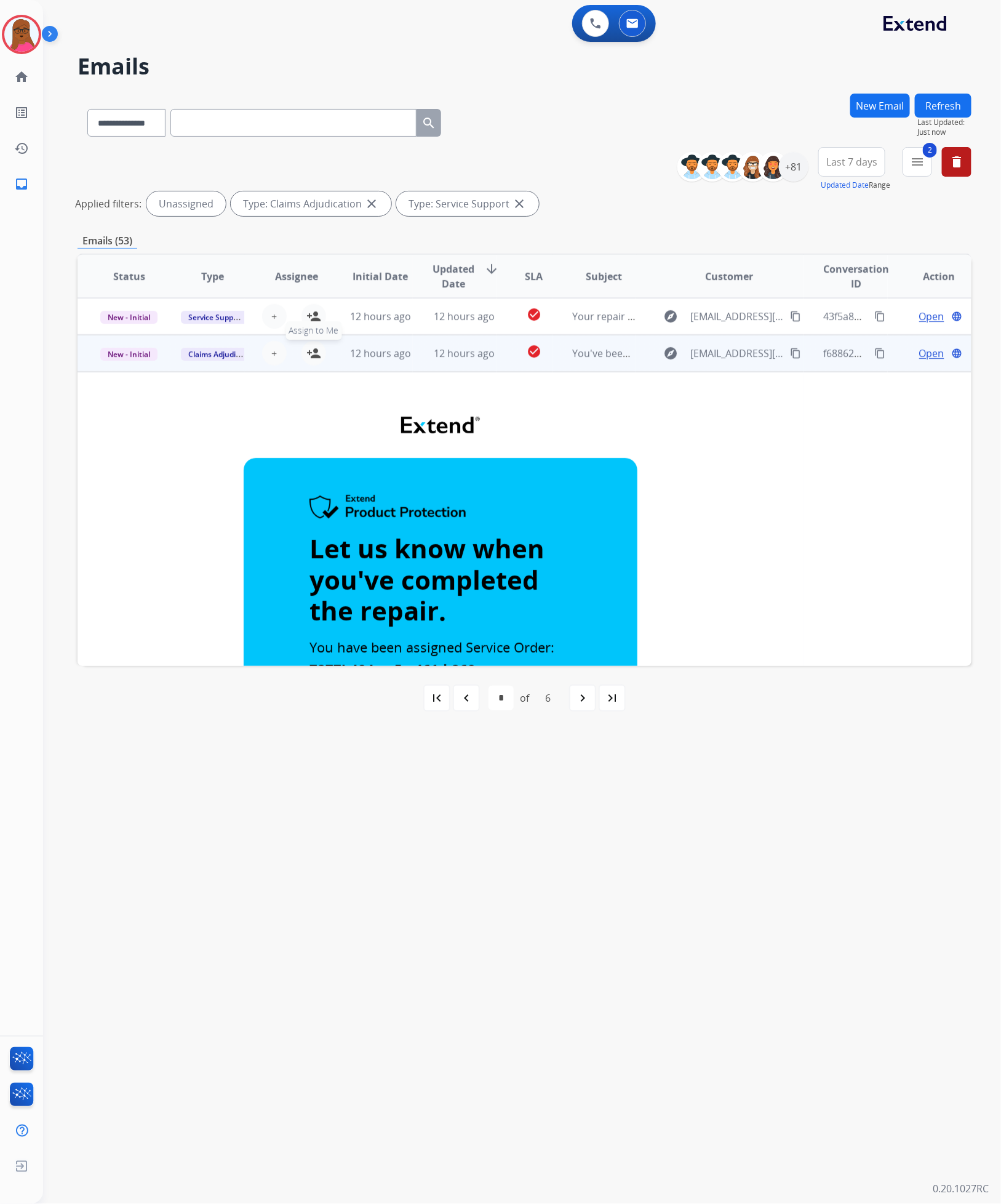
click at [316, 354] on mat-icon "person_add" at bounding box center [313, 353] width 15 height 15
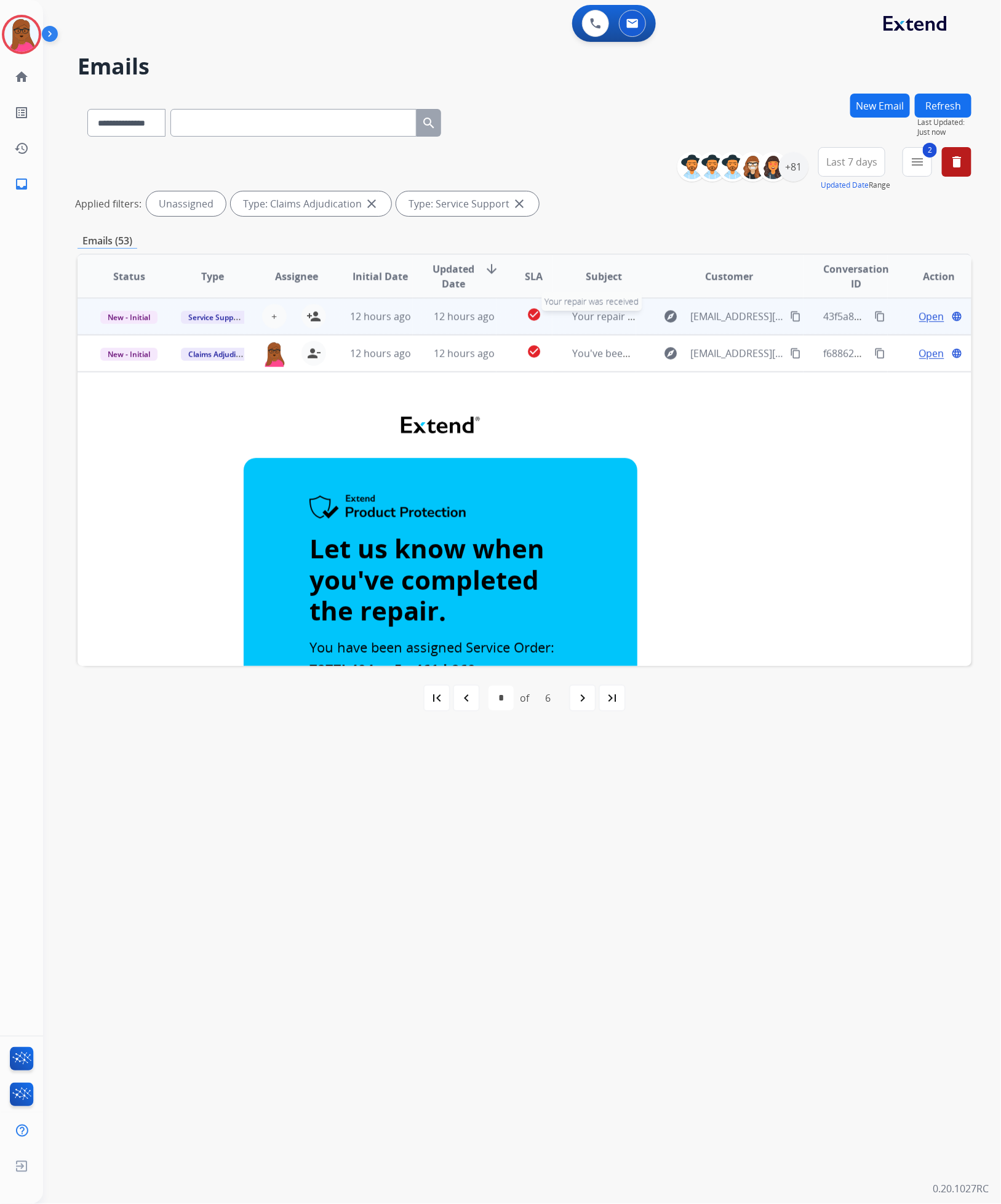
click at [604, 317] on span "Your repair was received" at bounding box center [629, 316] width 115 height 13
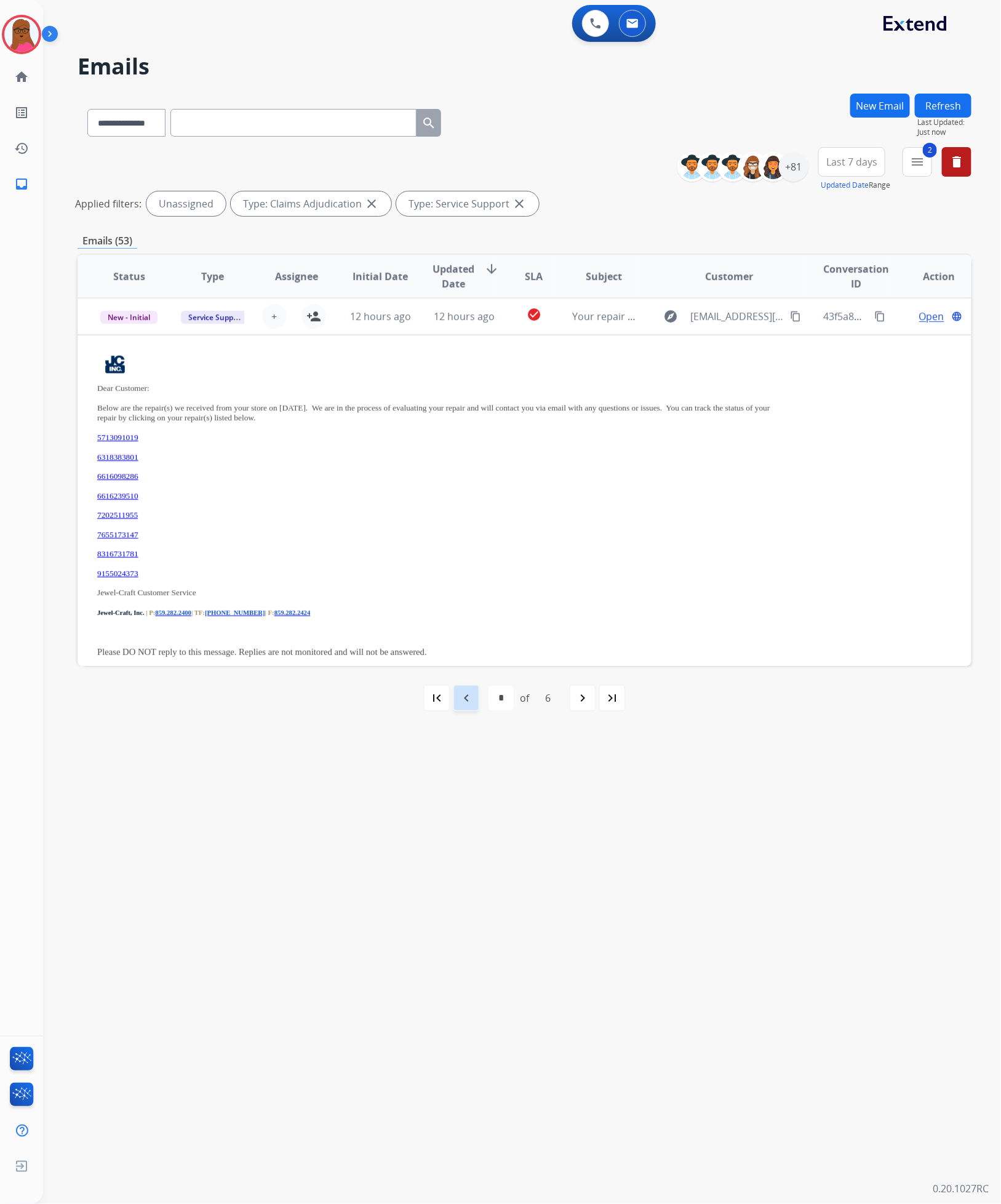
click at [471, 693] on mat-icon "navigate_before" at bounding box center [466, 698] width 15 height 15
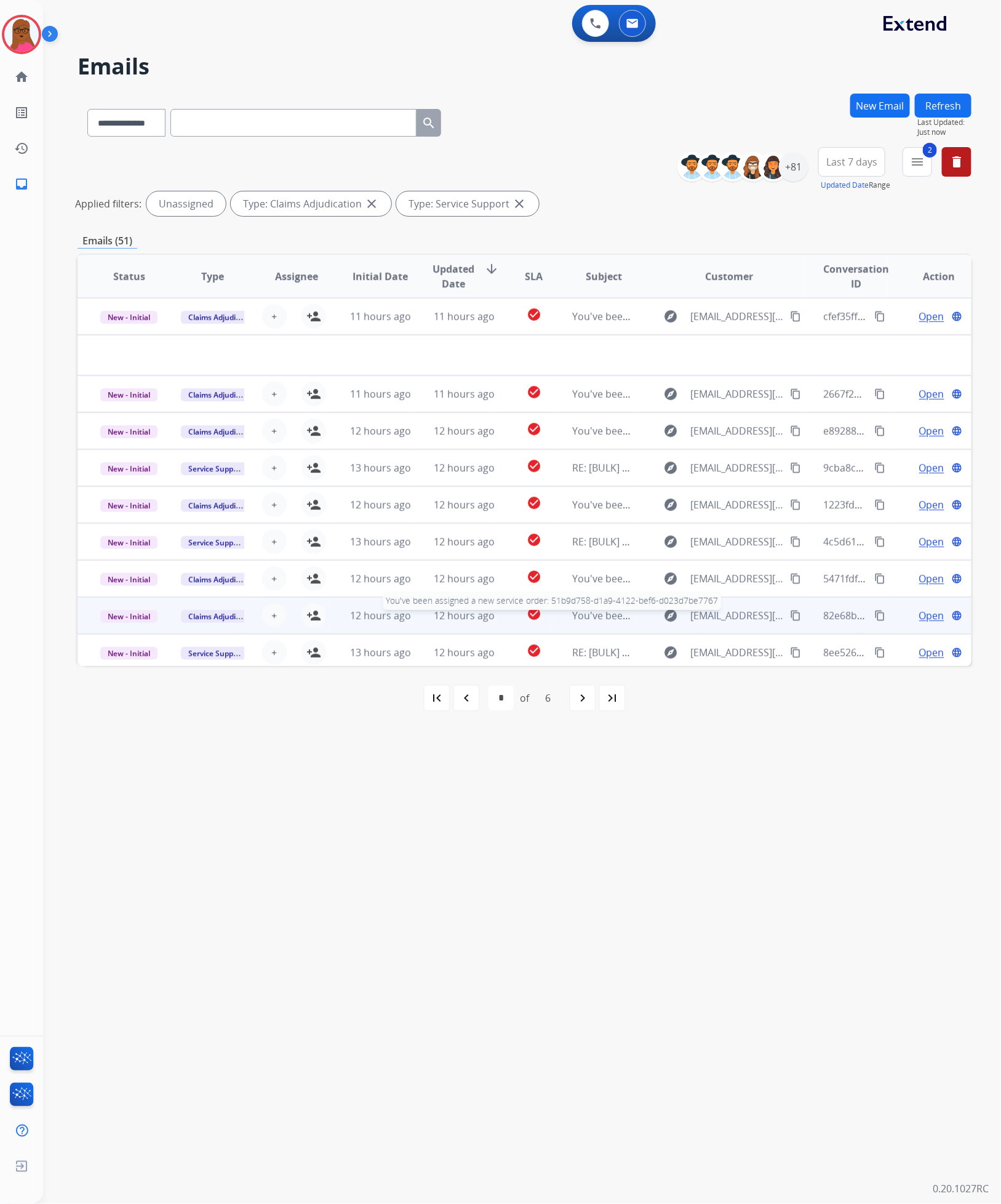
click at [586, 618] on span "You've been assigned a new service order: 51b9d758-d1a9-4122-bef6-d023d7be7767" at bounding box center [767, 615] width 390 height 13
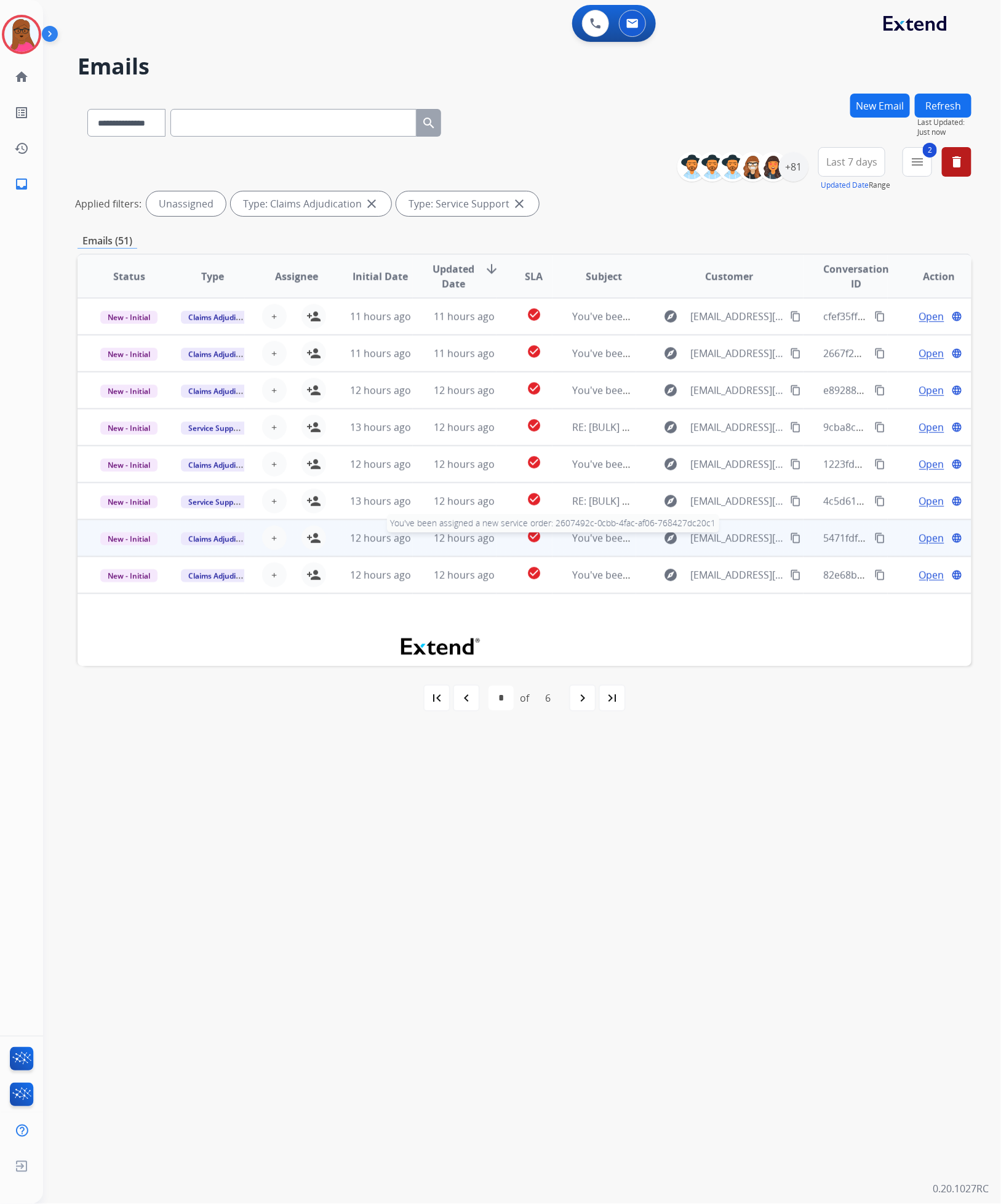
click at [588, 536] on span "You've been assigned a new service order: 2607492c-0cbb-4fac-af06-768427dc20c1" at bounding box center [763, 537] width 383 height 13
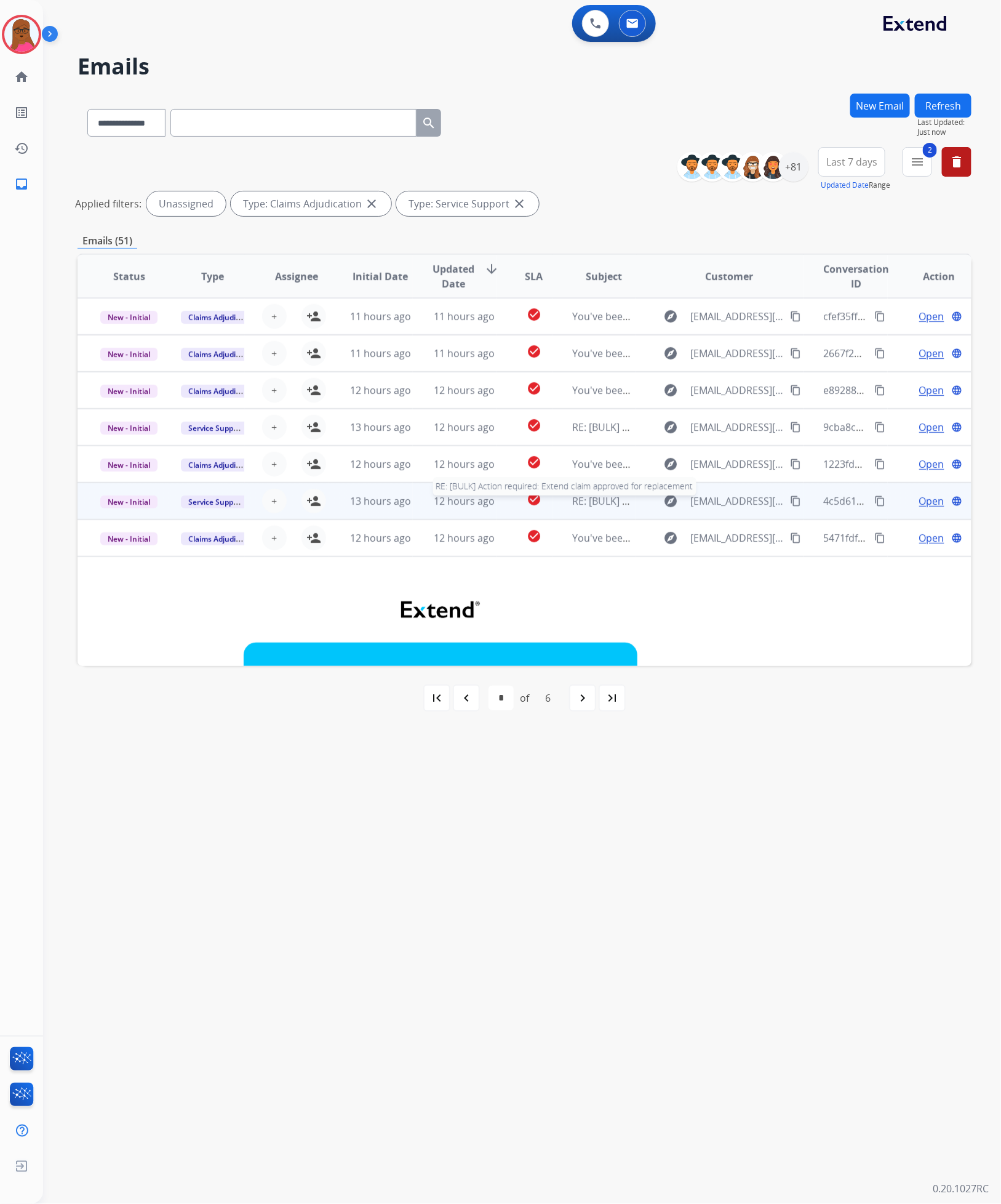
click at [582, 496] on span "RE: [BULK] Action required: Extend claim approved for replacement" at bounding box center [727, 500] width 311 height 13
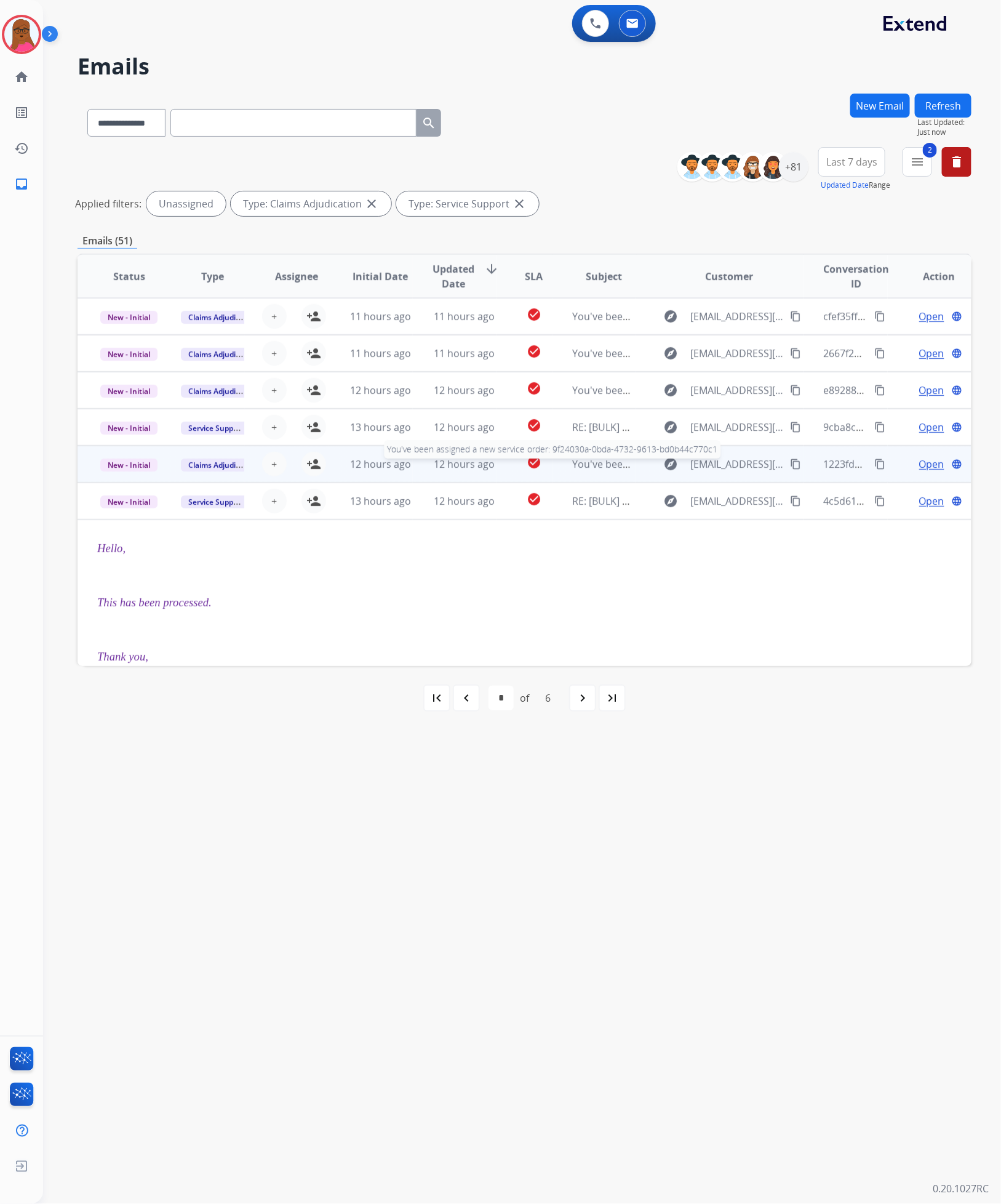
click at [588, 460] on span "You've been assigned a new service order: 9f24030a-0bda-4732-9613-bd0b44c770c1" at bounding box center [766, 463] width 388 height 13
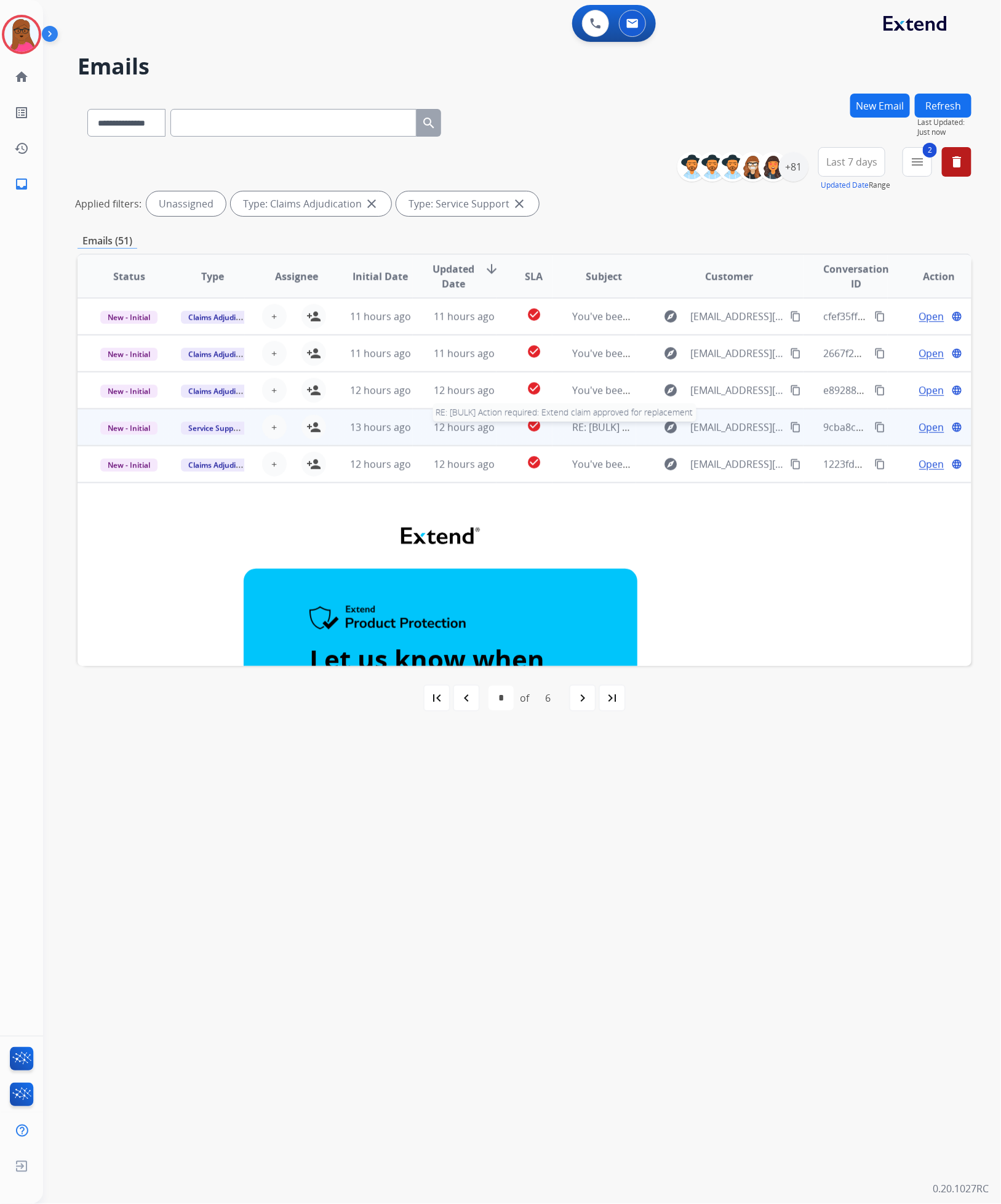
click at [576, 426] on span "RE: [BULK] Action required: Extend claim approved for replacement" at bounding box center [727, 426] width 311 height 13
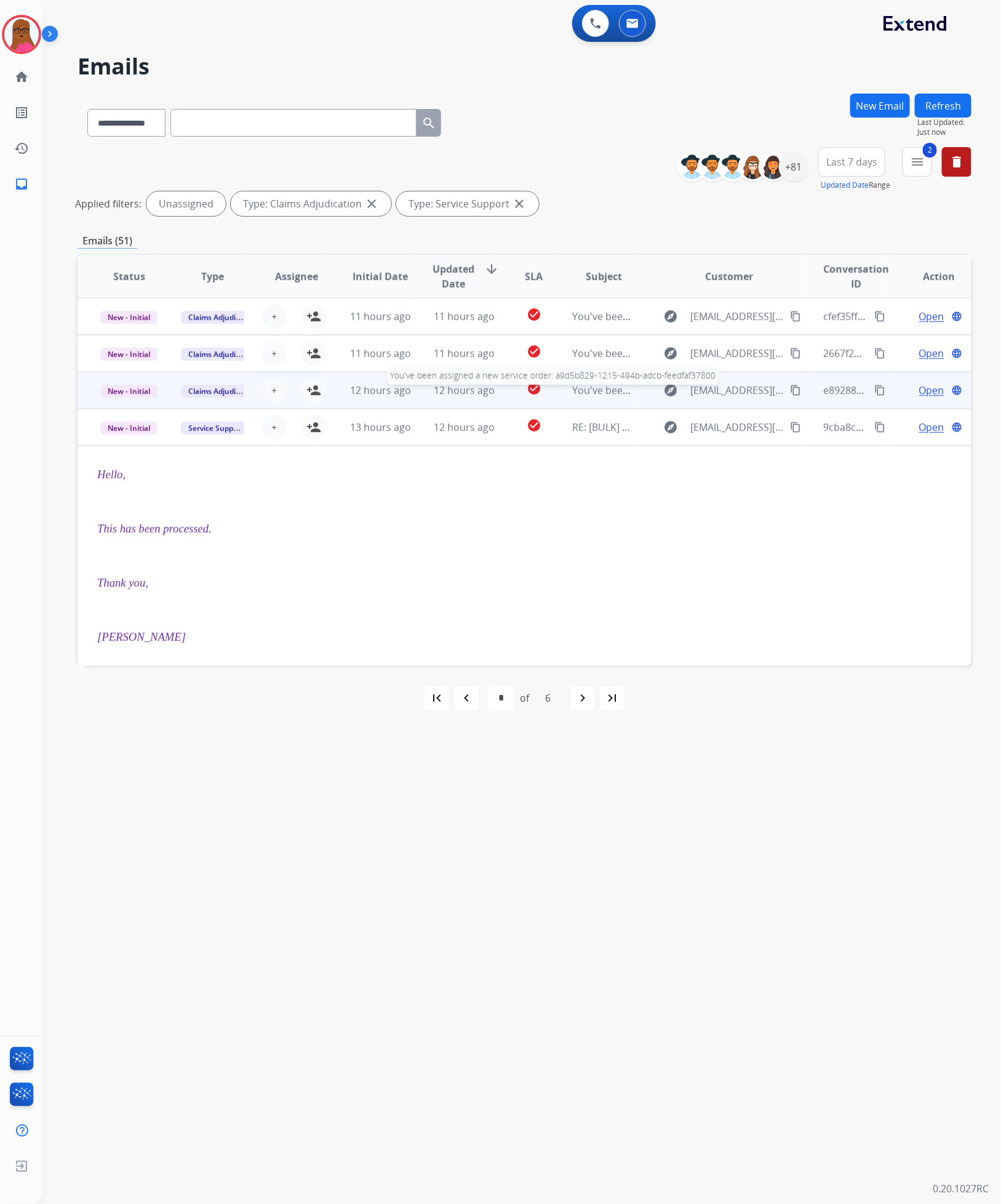
click at [604, 387] on span "You've been assigned a new service order: a9d5b829-1215-494b-adcb-feedfaf37800" at bounding box center [764, 390] width 384 height 13
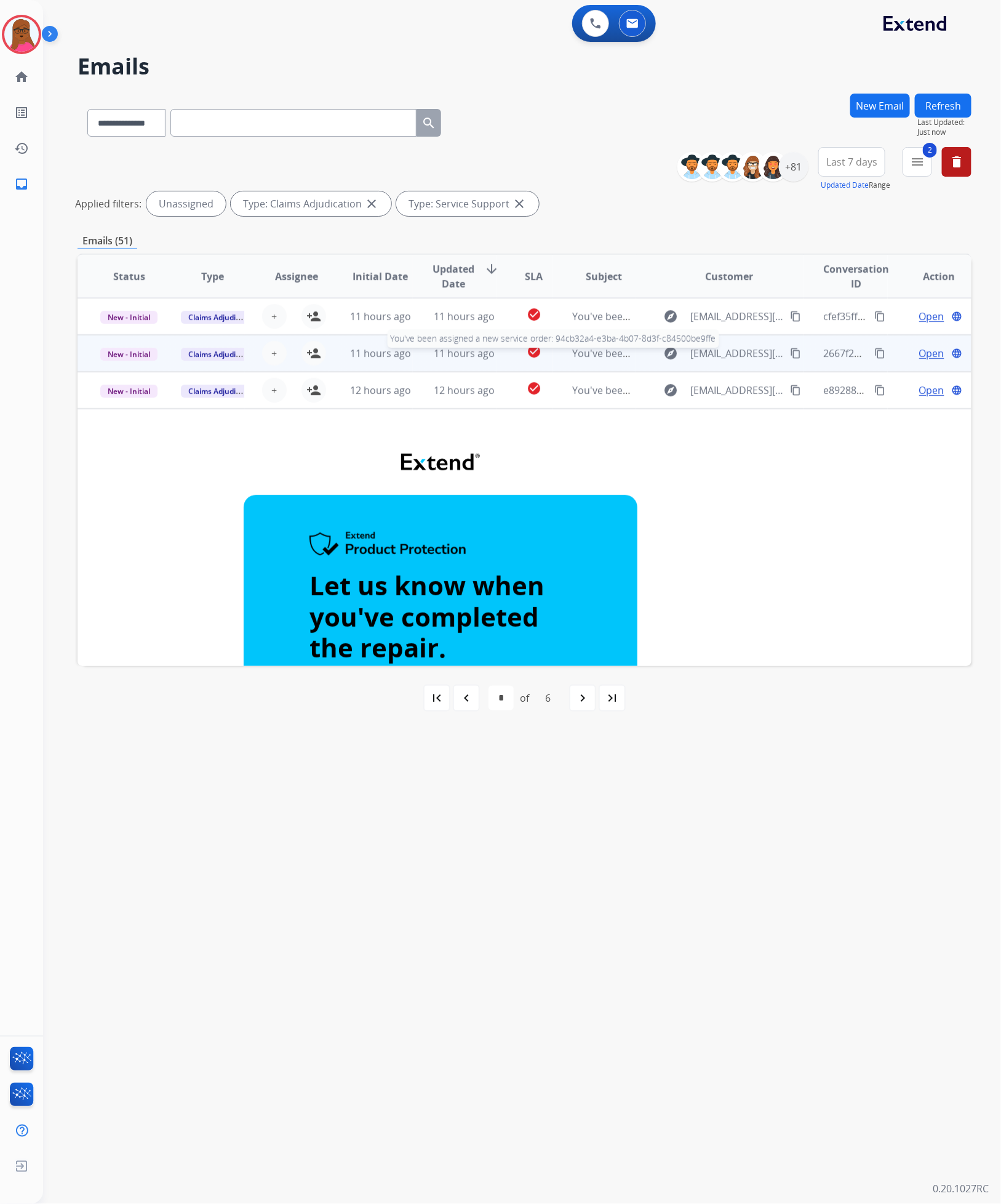
click at [604, 358] on span "You've been assigned a new service order: 94cb32a4-e3ba-4b07-8d3f-c84500be9ffe" at bounding box center [763, 353] width 383 height 13
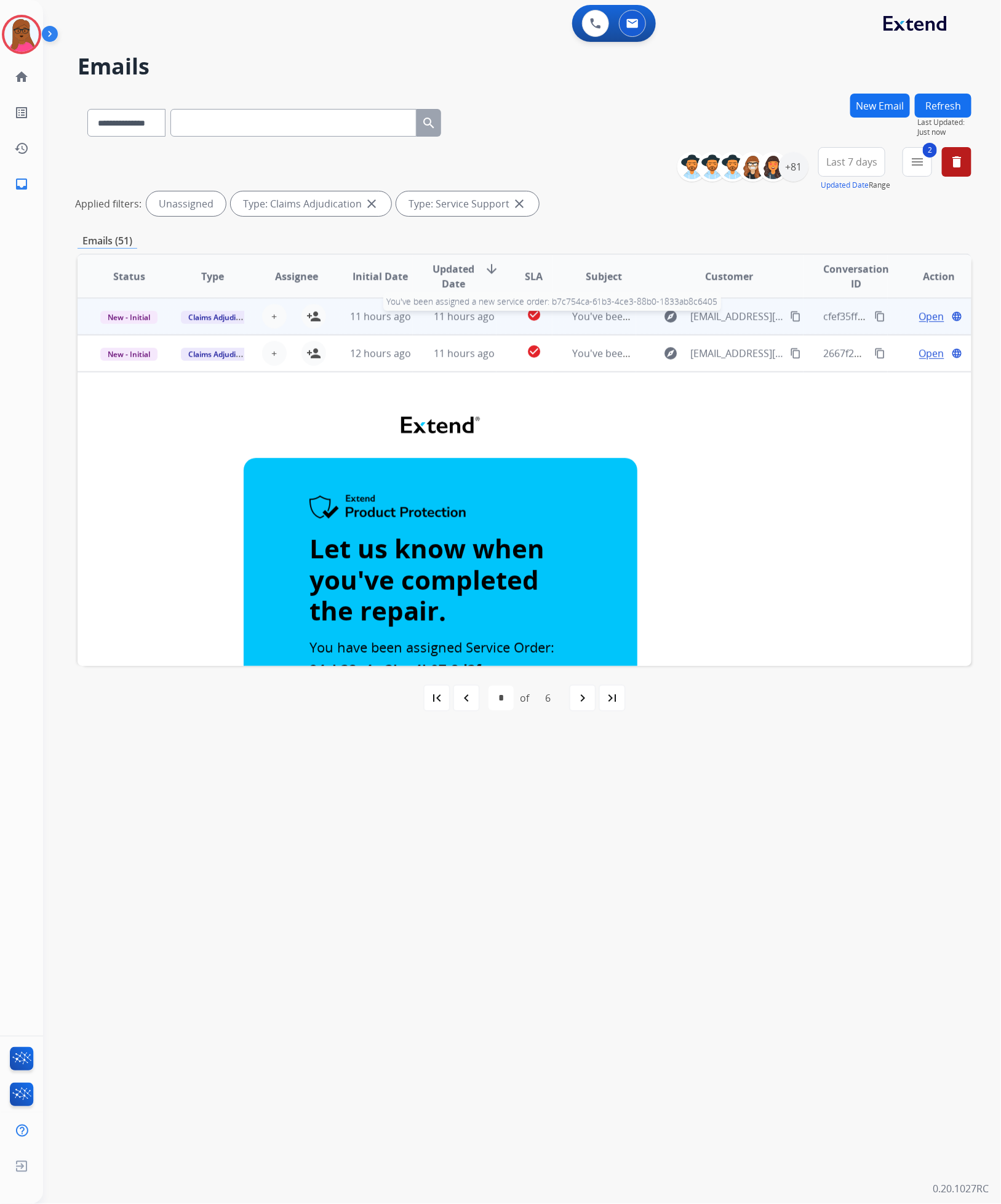
click at [587, 312] on span "You've been assigned a new service order: b7c754ca-61b3-4ce3-88b0-1833ab8c6405" at bounding box center [766, 316] width 389 height 13
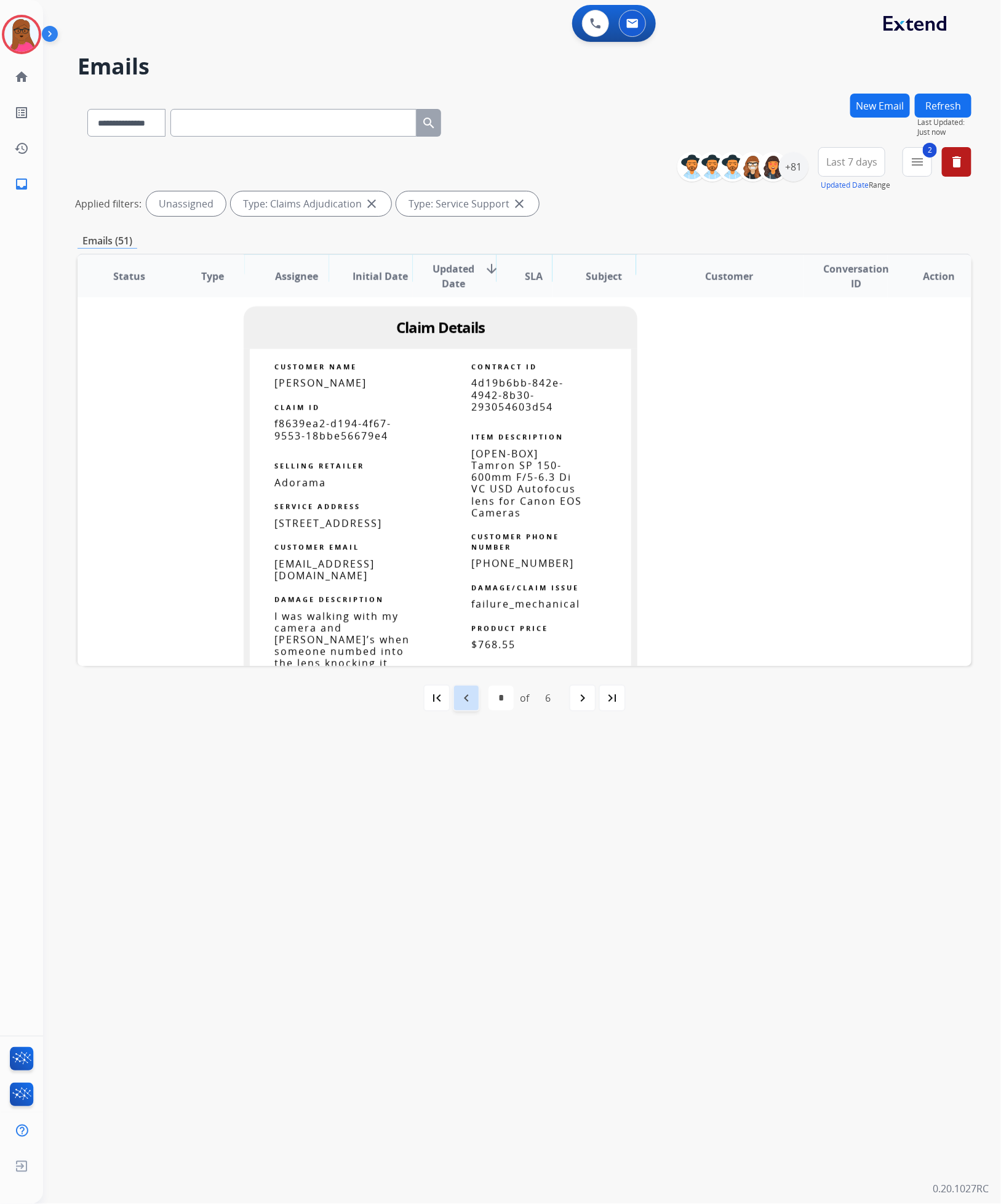
click at [461, 704] on mat-icon "navigate_before" at bounding box center [466, 698] width 15 height 15
select select "*"
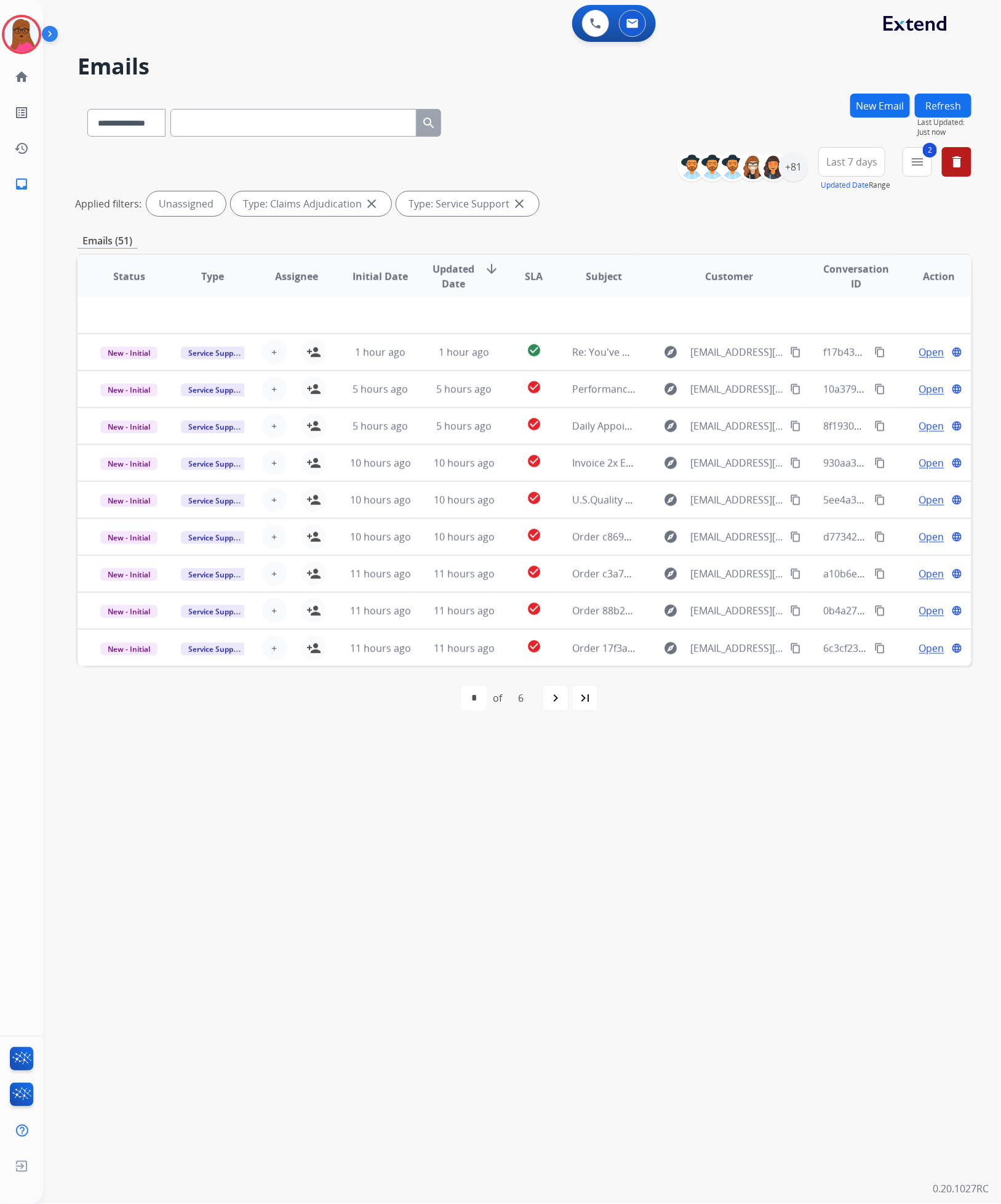
scroll to position [40, 0]
click at [308, 647] on mat-icon "person_add" at bounding box center [313, 649] width 15 height 15
click at [793, 170] on div "+81" at bounding box center [794, 167] width 30 height 30
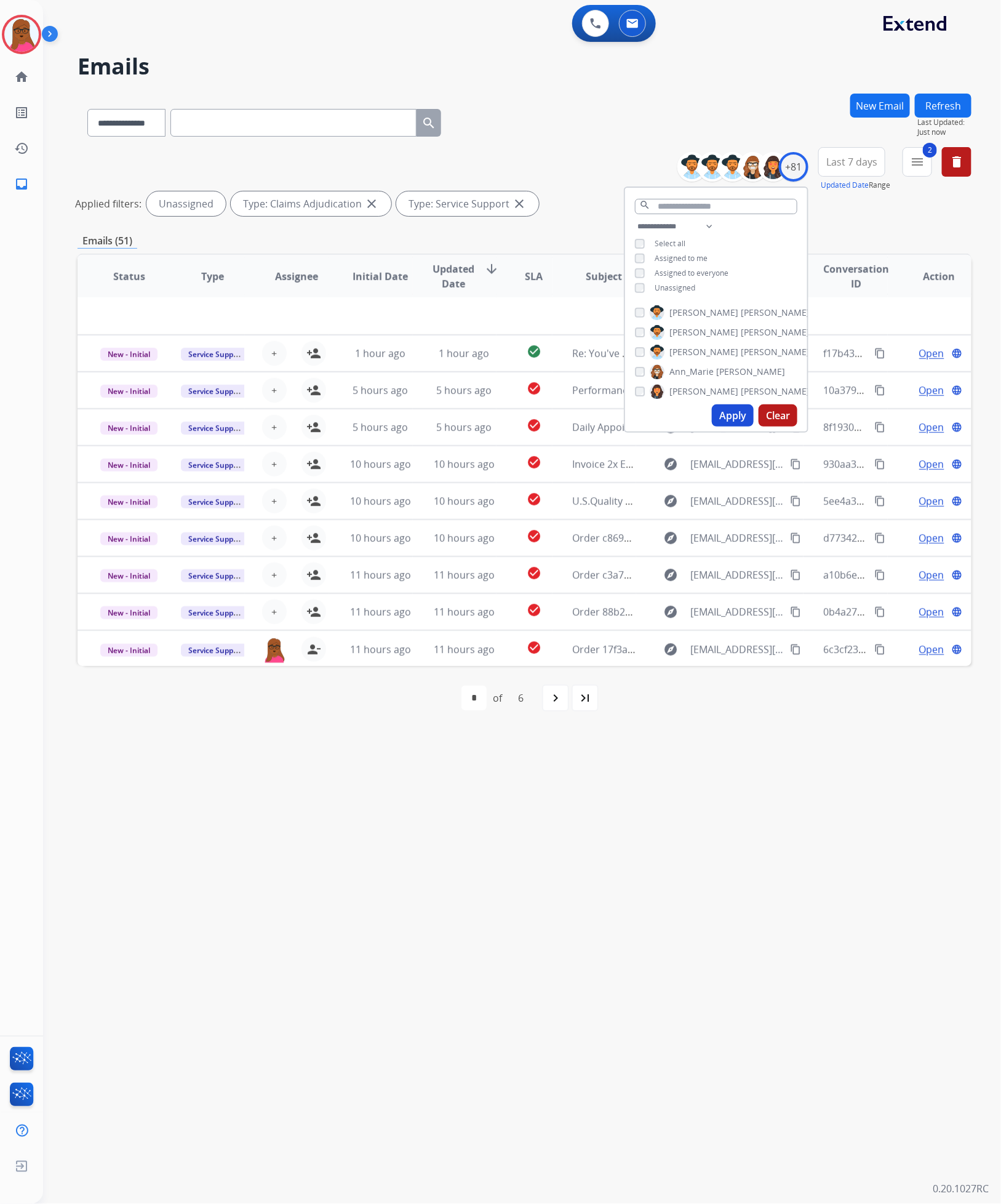
click at [638, 292] on div "**********" at bounding box center [717, 259] width 182 height 79
click at [690, 201] on input "text" at bounding box center [716, 207] width 162 height 16
type input "******"
click at [643, 311] on div "Trisha Higgins" at bounding box center [722, 312] width 175 height 15
click at [724, 340] on button "Apply" at bounding box center [733, 346] width 42 height 22
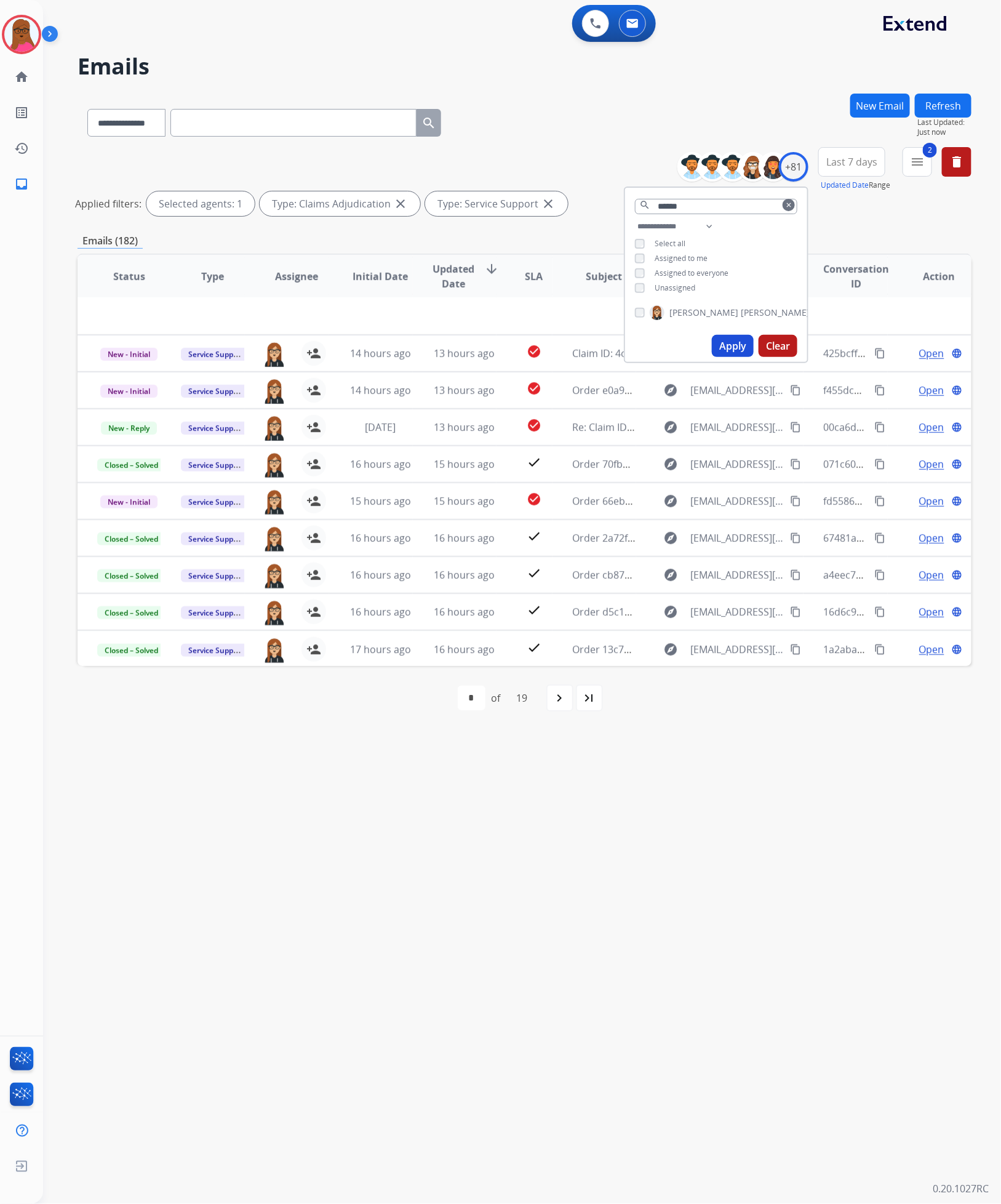
click at [790, 204] on mat-icon "clear" at bounding box center [789, 204] width 7 height 7
click at [642, 284] on div "Unassigned" at bounding box center [665, 288] width 61 height 10
click at [735, 414] on button "Apply" at bounding box center [733, 415] width 42 height 22
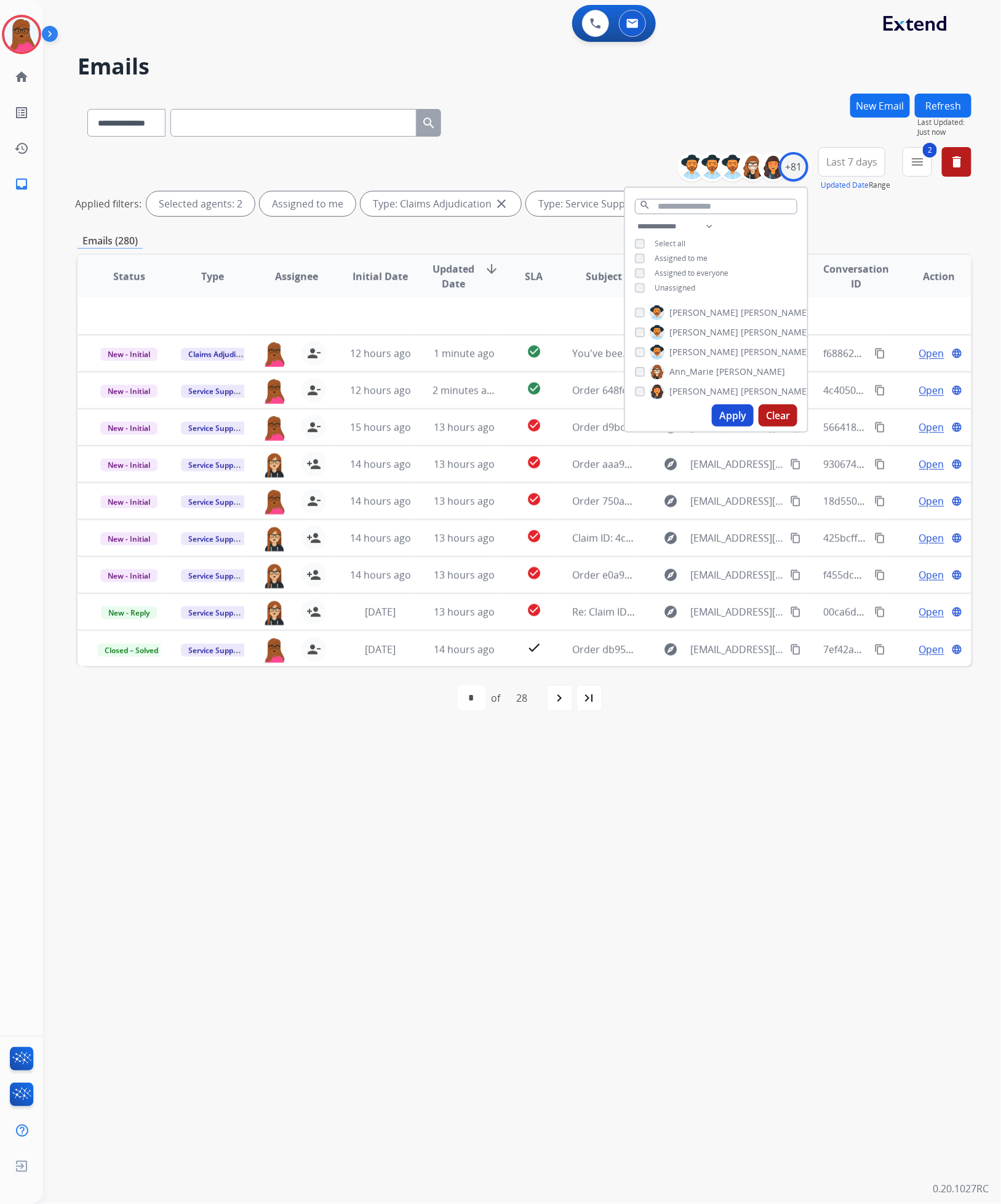
click at [762, 196] on div "search" at bounding box center [717, 204] width 182 height 32
click at [757, 204] on input "text" at bounding box center [716, 207] width 162 height 16
type input "*****"
click at [727, 337] on button "Apply" at bounding box center [733, 346] width 42 height 22
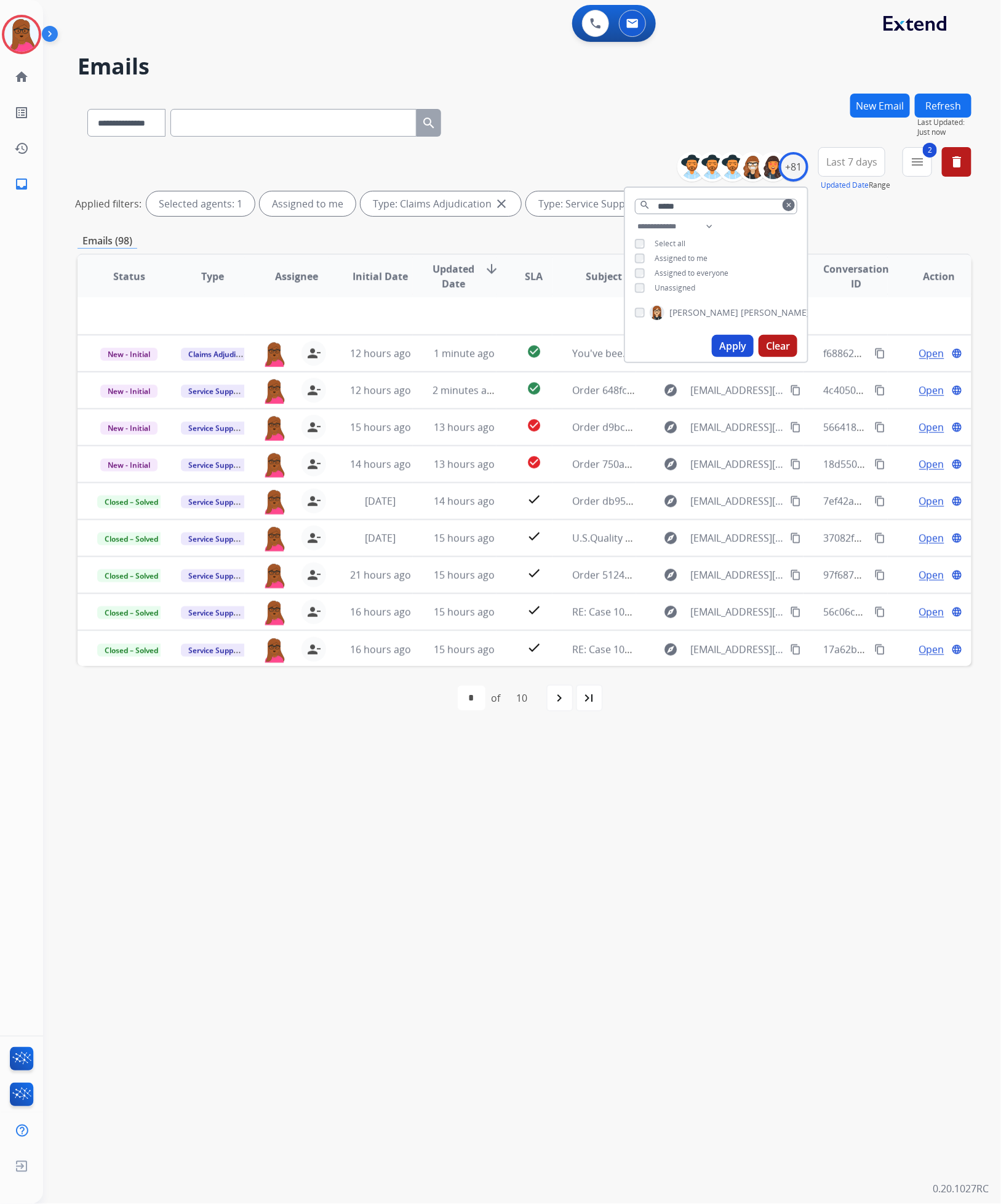
click at [695, 791] on div "**********" at bounding box center [507, 625] width 929 height 1160
click at [795, 161] on div "+81" at bounding box center [794, 167] width 30 height 30
click at [637, 283] on div "**********" at bounding box center [717, 259] width 182 height 79
click at [732, 418] on button "Apply" at bounding box center [733, 415] width 42 height 22
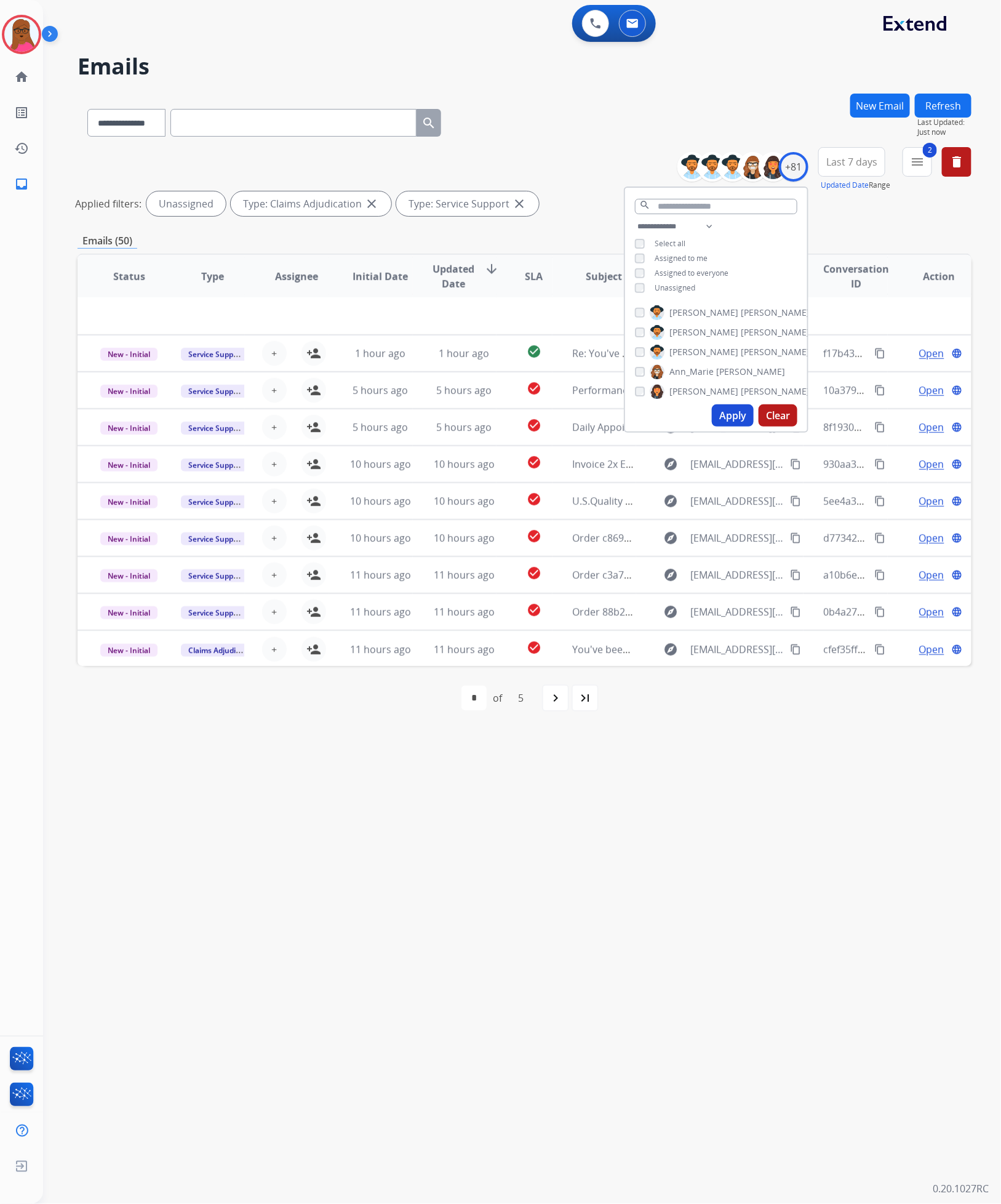
click at [849, 719] on div "first_page navigate_before * * * * * of 5 navigate_next last_page" at bounding box center [524, 698] width 894 height 64
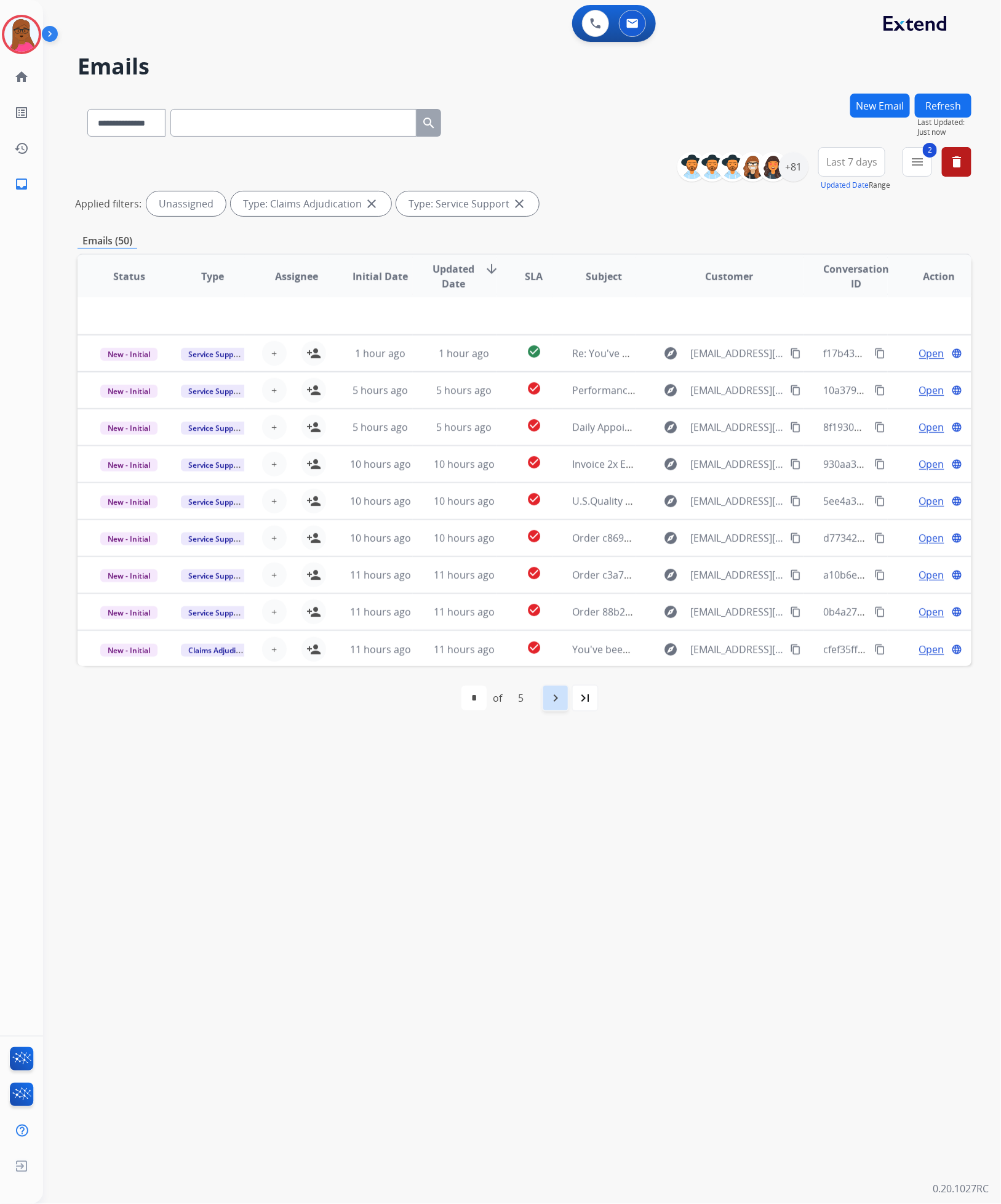
click at [550, 705] on mat-icon "navigate_next" at bounding box center [555, 698] width 15 height 15
click at [471, 697] on mat-icon "navigate_before" at bounding box center [466, 698] width 15 height 15
select select "*"
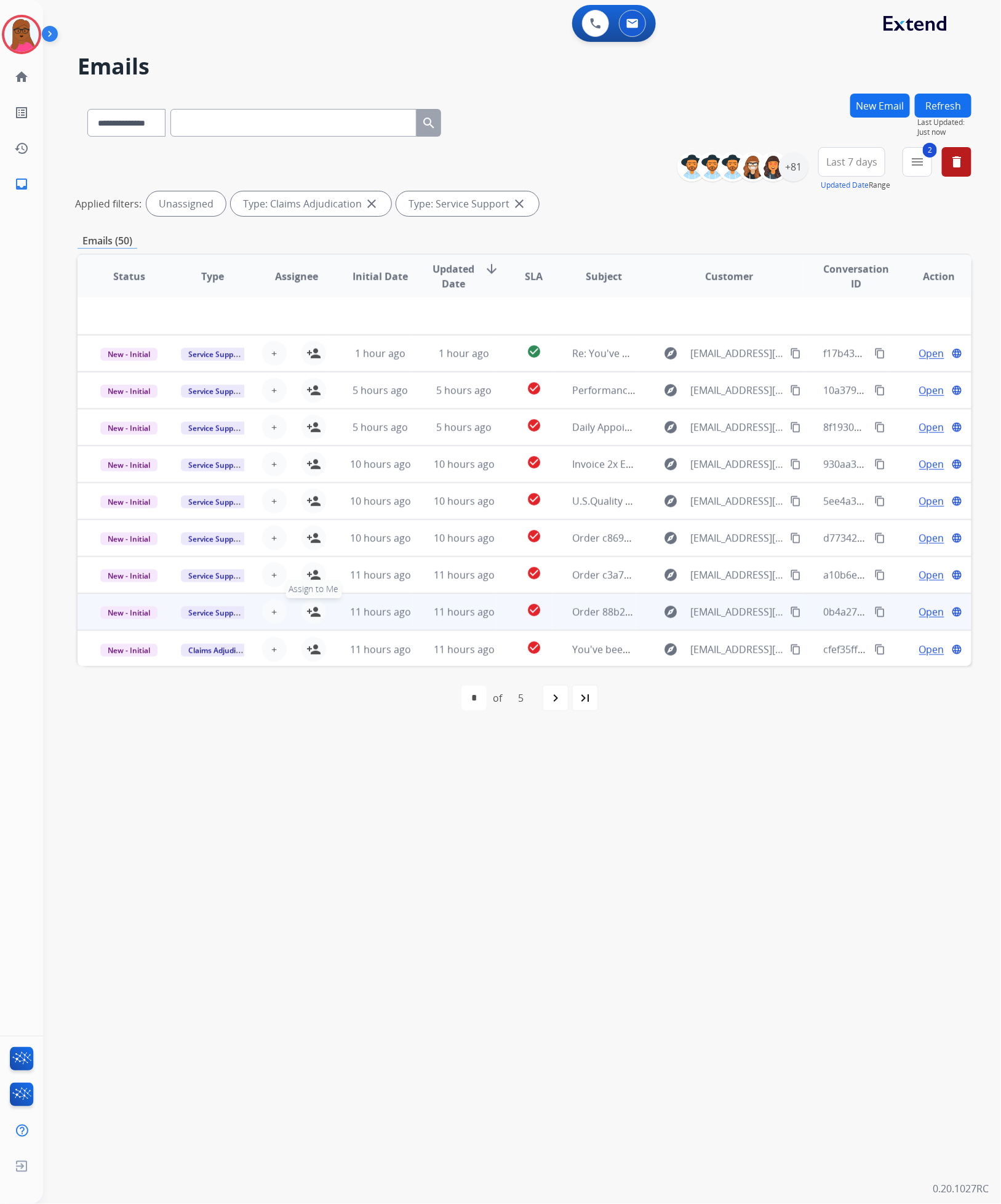
click at [307, 616] on mat-icon "person_add" at bounding box center [313, 612] width 15 height 15
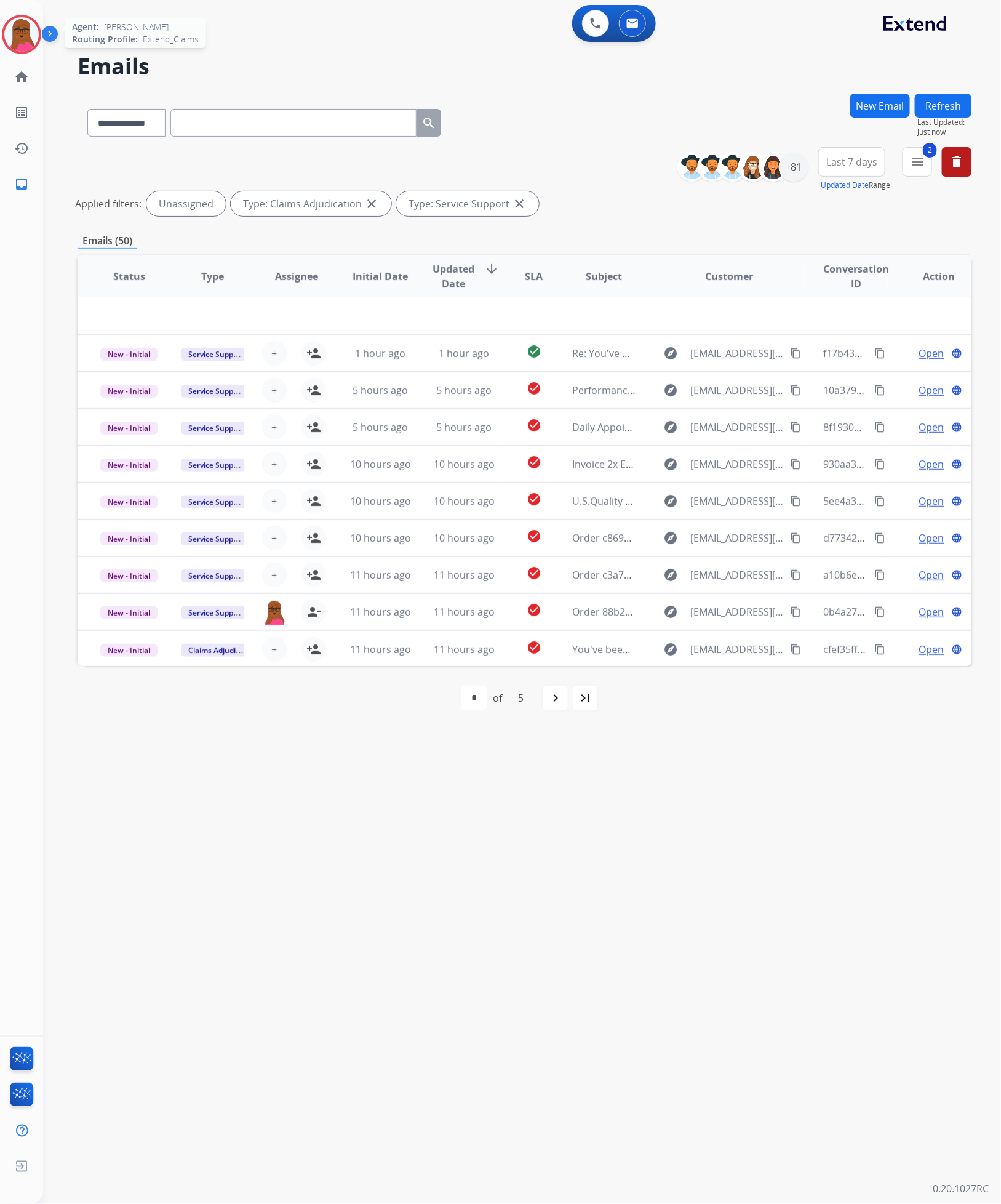
click at [21, 30] on img at bounding box center [21, 34] width 34 height 34
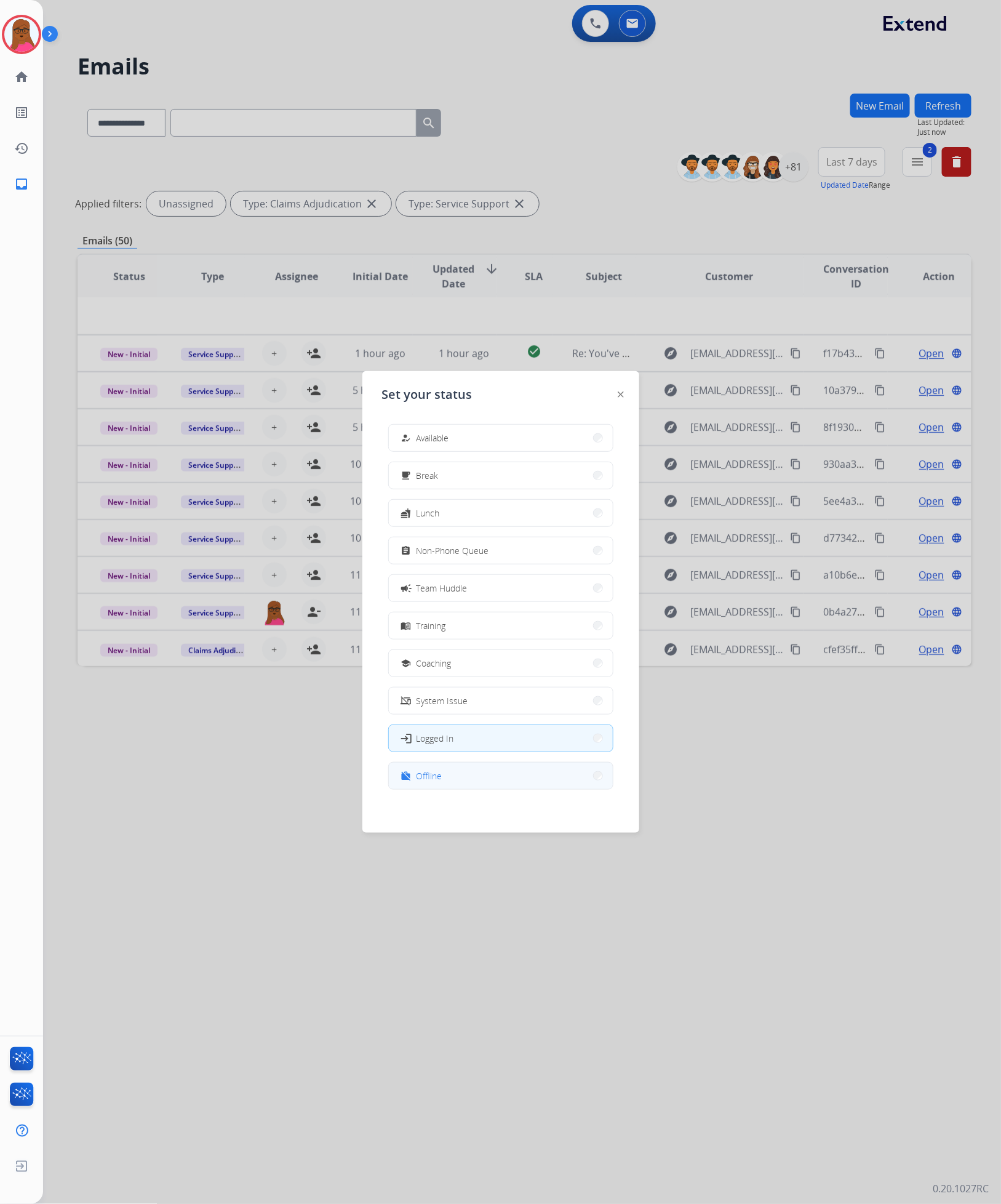
click at [446, 781] on button "work_off Offline" at bounding box center [500, 776] width 224 height 26
